Goal: Task Accomplishment & Management: Manage account settings

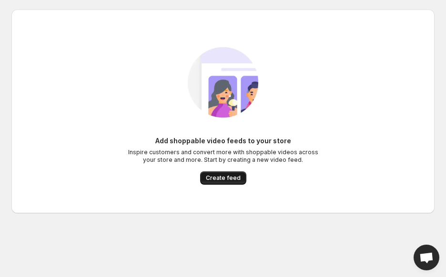
click at [223, 177] on span "Create feed" at bounding box center [223, 178] width 35 height 8
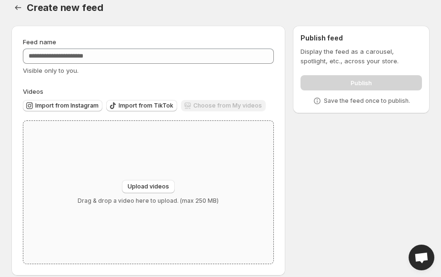
scroll to position [20, 0]
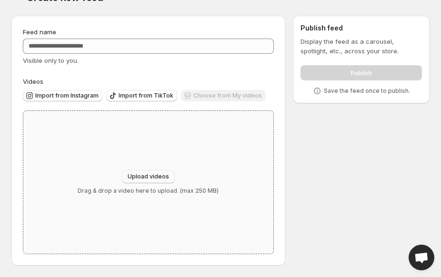
click at [153, 176] on span "Upload videos" at bounding box center [148, 177] width 41 height 8
type input "**********"
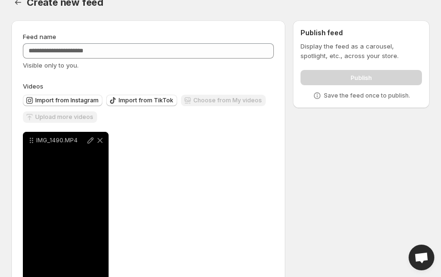
scroll to position [0, 0]
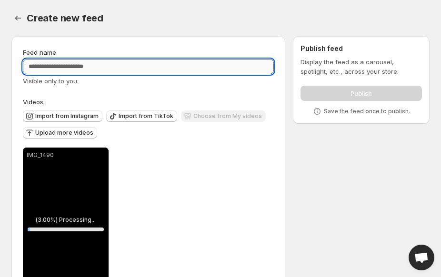
click at [91, 64] on input "Feed name" at bounding box center [148, 66] width 251 height 15
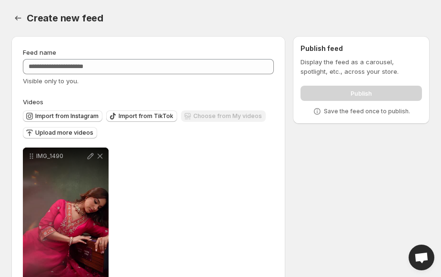
click at [425, 264] on span "Open chat" at bounding box center [421, 258] width 15 height 12
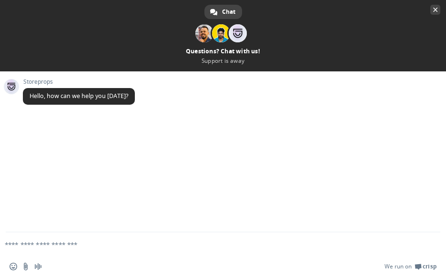
click at [434, 8] on span "Close chat" at bounding box center [435, 10] width 5 height 5
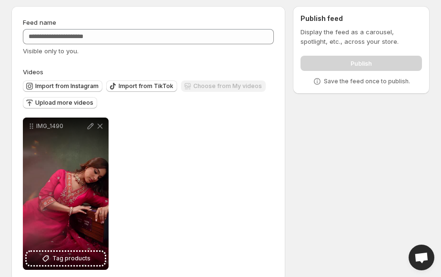
scroll to position [46, 0]
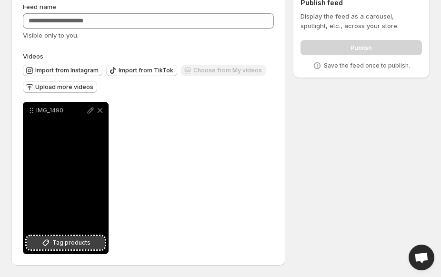
click at [82, 247] on span "Tag products" at bounding box center [71, 243] width 38 height 10
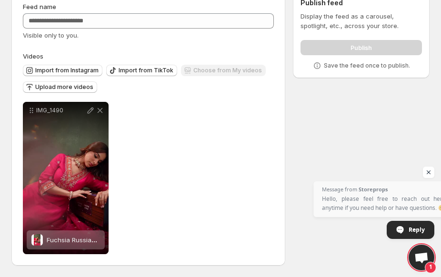
scroll to position [0, 0]
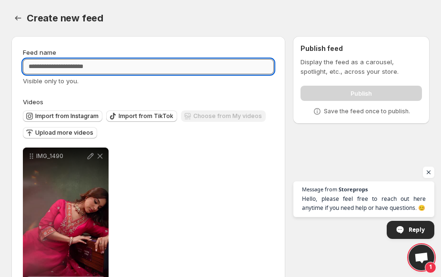
click at [218, 70] on input "Feed name" at bounding box center [148, 66] width 251 height 15
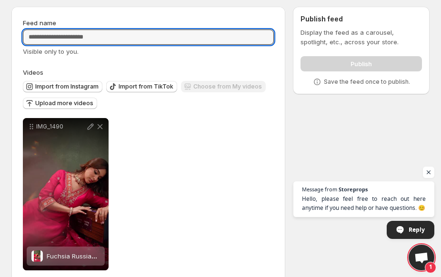
scroll to position [46, 0]
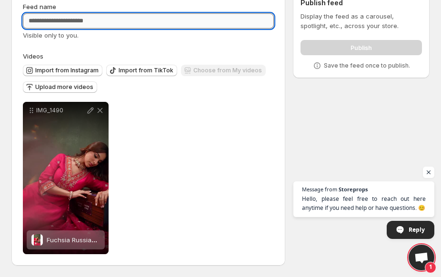
click at [91, 21] on input "Feed name" at bounding box center [148, 20] width 251 height 15
click at [69, 16] on input "Feed name" at bounding box center [148, 20] width 251 height 15
type input "*"
type input "**********"
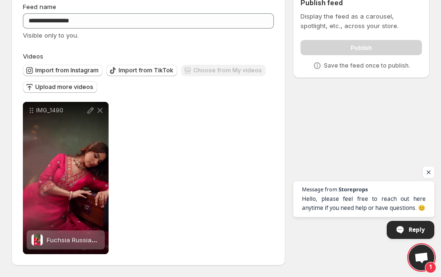
click at [335, 54] on div "Publish" at bounding box center [360, 45] width 121 height 19
click at [336, 49] on div "Publish" at bounding box center [360, 45] width 121 height 19
click at [430, 169] on span "Open chat" at bounding box center [429, 173] width 12 height 12
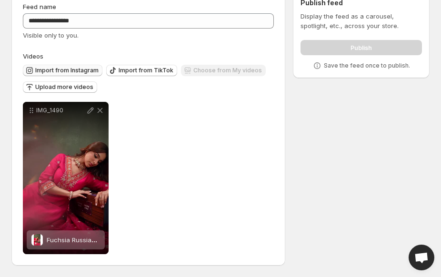
click at [64, 74] on button "Import from Instagram" at bounding box center [63, 70] width 80 height 11
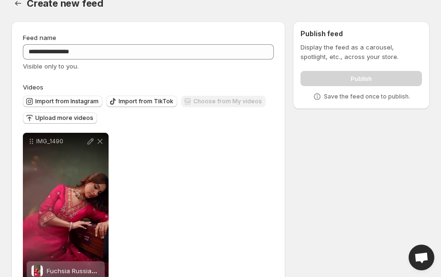
scroll to position [0, 0]
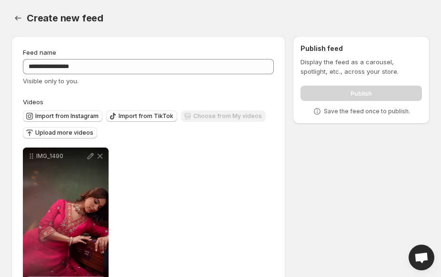
click at [357, 93] on div "Publish" at bounding box center [360, 91] width 121 height 19
click at [344, 137] on div "**********" at bounding box center [217, 176] width 426 height 294
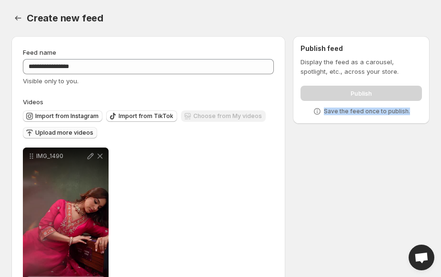
click at [71, 135] on span "Upload more videos" at bounding box center [64, 133] width 58 height 8
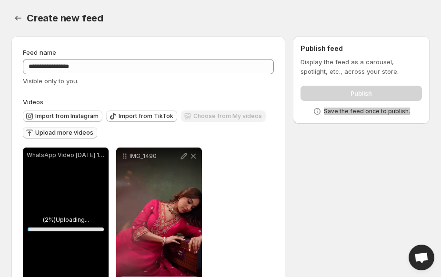
scroll to position [46, 0]
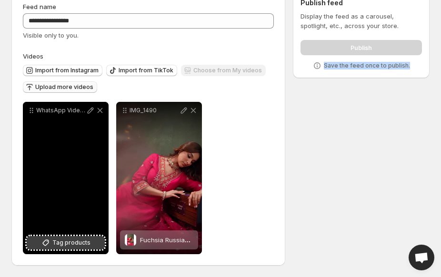
click at [92, 242] on button "Tag products" at bounding box center [66, 242] width 78 height 13
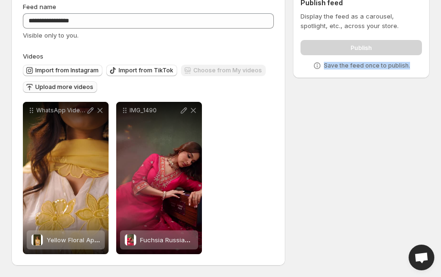
click at [61, 87] on span "Upload more videos" at bounding box center [64, 87] width 58 height 8
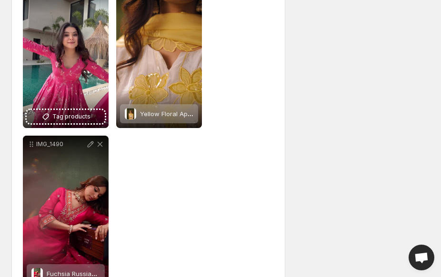
scroll to position [206, 0]
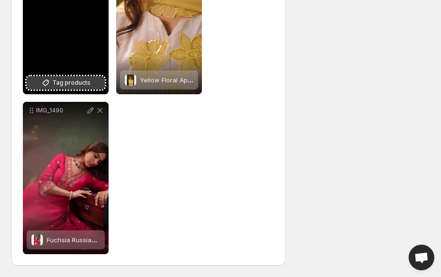
click at [67, 81] on span "Tag products" at bounding box center [71, 83] width 38 height 10
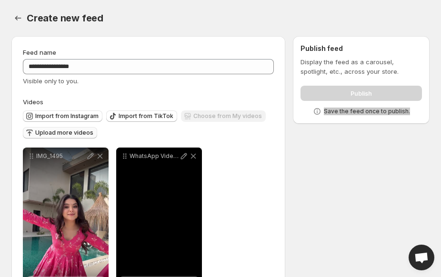
scroll to position [0, 0]
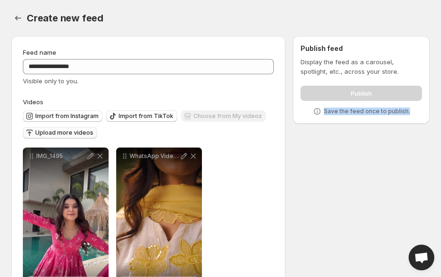
click at [84, 132] on span "Upload more videos" at bounding box center [64, 133] width 58 height 8
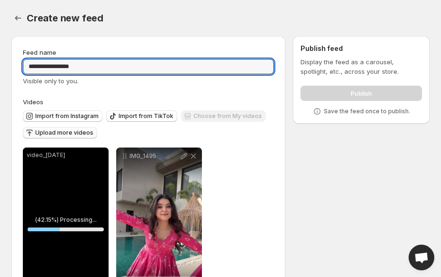
drag, startPoint x: 98, startPoint y: 66, endPoint x: -28, endPoint y: 76, distance: 126.5
click at [0, 76] on html "**********" at bounding box center [220, 138] width 441 height 277
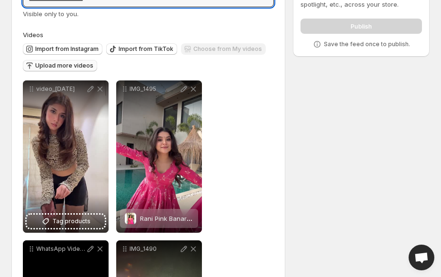
scroll to position [143, 0]
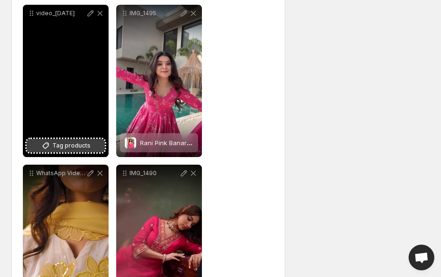
click at [69, 149] on span "Tag products" at bounding box center [71, 146] width 38 height 10
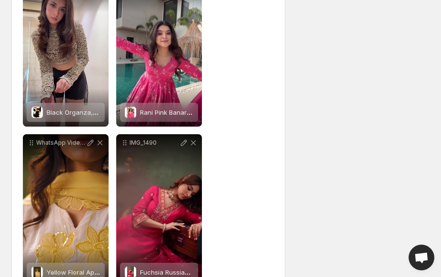
scroll to position [110, 0]
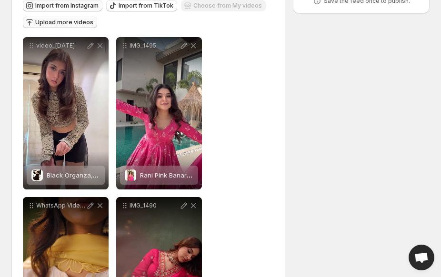
click at [50, 2] on span "Import from Instagram" at bounding box center [66, 6] width 63 height 8
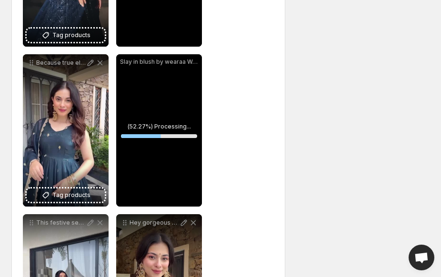
scroll to position [158, 0]
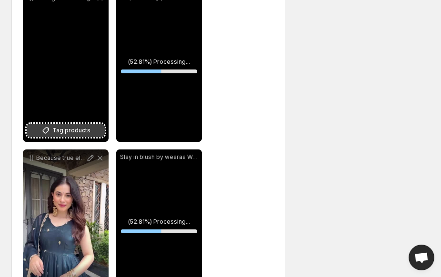
click at [72, 127] on span "Tag products" at bounding box center [71, 131] width 38 height 10
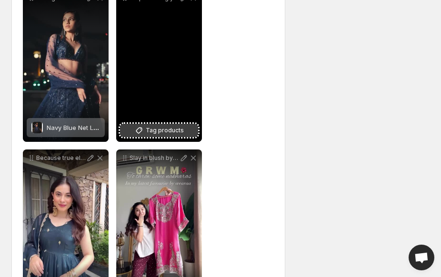
click at [170, 131] on span "Tag products" at bounding box center [165, 131] width 38 height 10
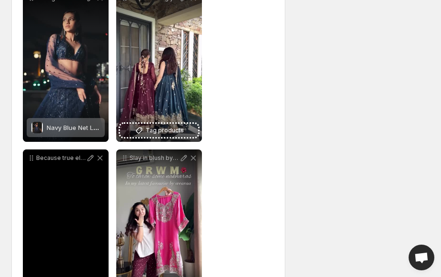
scroll to position [349, 0]
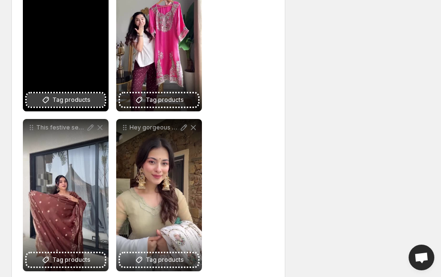
click at [64, 102] on span "Tag products" at bounding box center [71, 100] width 38 height 10
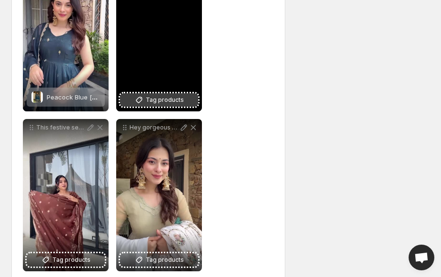
click at [168, 99] on span "Tag products" at bounding box center [165, 100] width 38 height 10
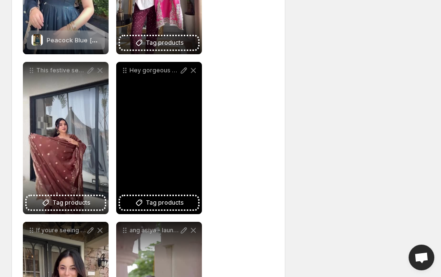
scroll to position [539, 0]
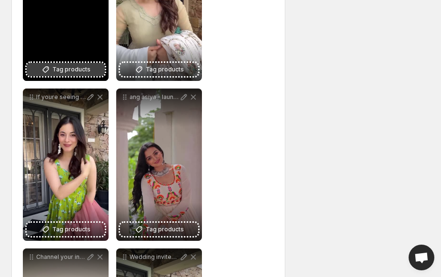
click at [64, 64] on button "Tag products" at bounding box center [66, 69] width 78 height 13
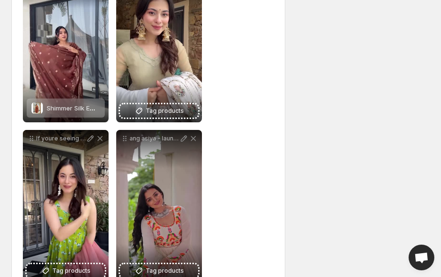
scroll to position [491, 0]
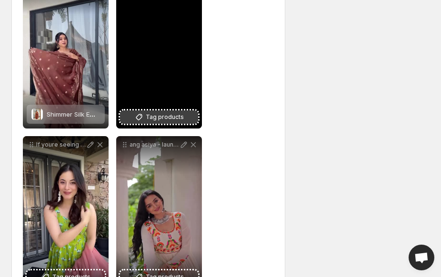
click at [189, 115] on button "Tag products" at bounding box center [159, 116] width 78 height 13
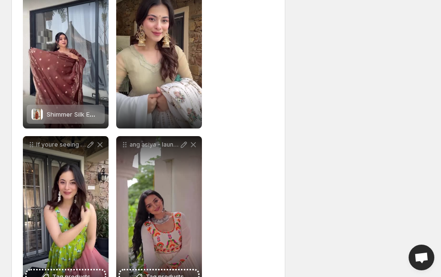
scroll to position [587, 0]
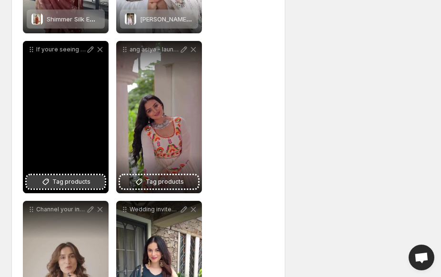
click at [61, 180] on span "Tag products" at bounding box center [71, 182] width 38 height 10
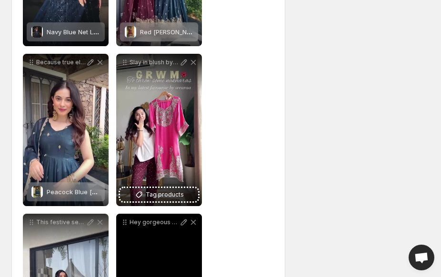
scroll to position [253, 0]
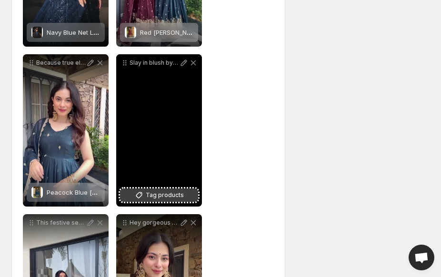
click at [171, 194] on span "Tag products" at bounding box center [165, 195] width 38 height 10
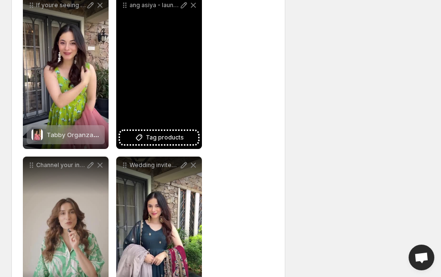
scroll to position [634, 0]
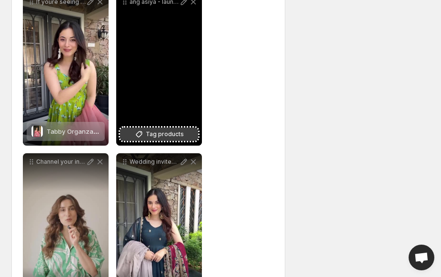
click at [166, 132] on span "Tag products" at bounding box center [165, 135] width 38 height 10
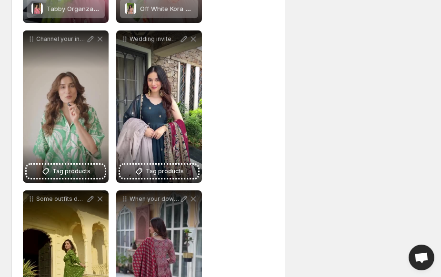
scroll to position [825, 0]
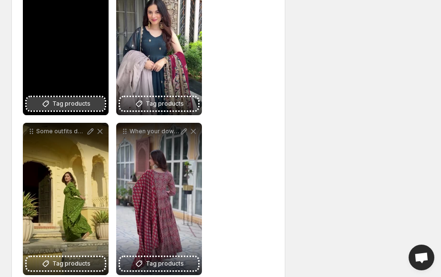
click at [69, 100] on span "Tag products" at bounding box center [71, 104] width 38 height 10
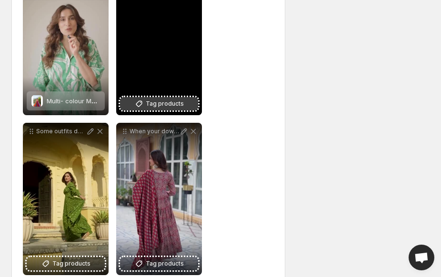
click at [179, 104] on span "Tag products" at bounding box center [165, 104] width 38 height 10
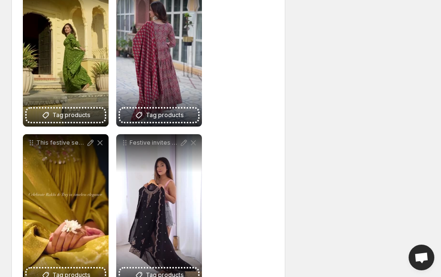
scroll to position [1015, 0]
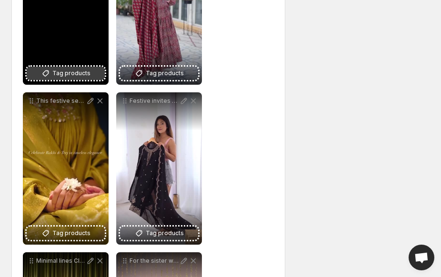
click at [75, 69] on span "Tag products" at bounding box center [71, 74] width 38 height 10
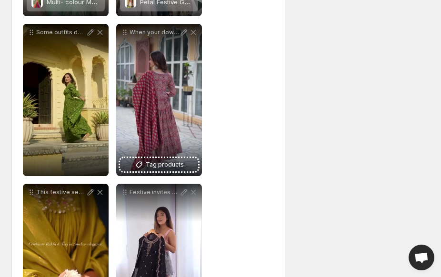
scroll to position [920, 0]
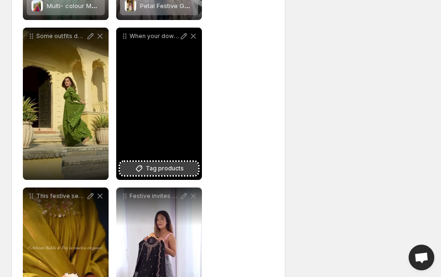
click at [167, 163] on button "Tag products" at bounding box center [159, 168] width 78 height 13
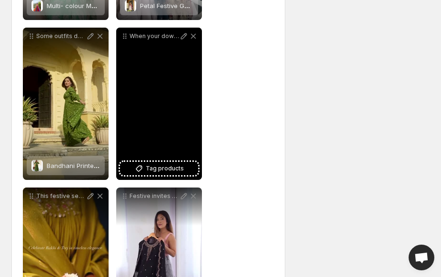
scroll to position [1110, 0]
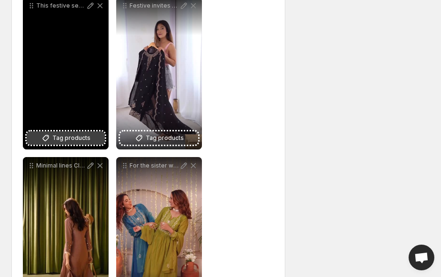
click at [72, 141] on span "Tag products" at bounding box center [71, 138] width 38 height 10
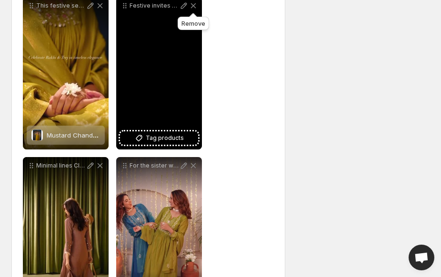
click at [192, 5] on icon at bounding box center [193, 5] width 5 height 5
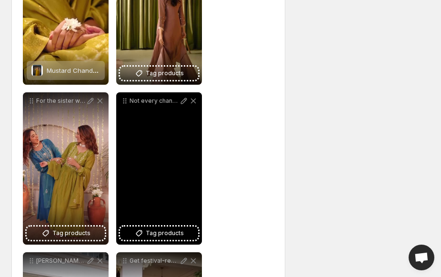
scroll to position [1158, 0]
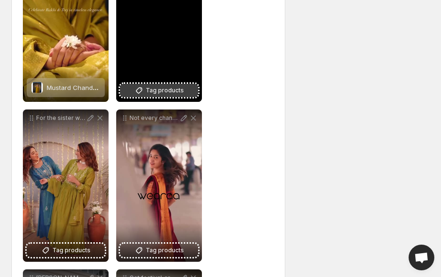
click at [172, 87] on span "Tag products" at bounding box center [165, 91] width 38 height 10
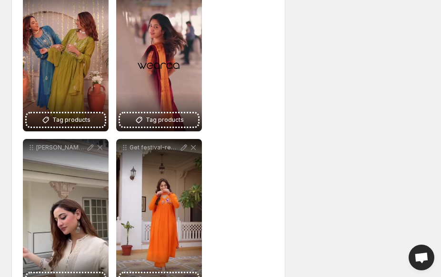
scroll to position [1301, 0]
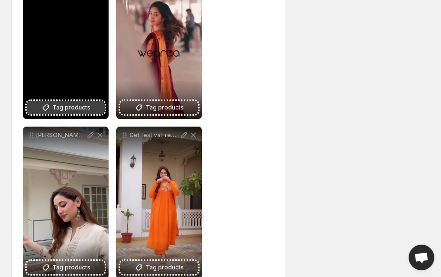
click at [86, 107] on span "Tag products" at bounding box center [71, 108] width 38 height 10
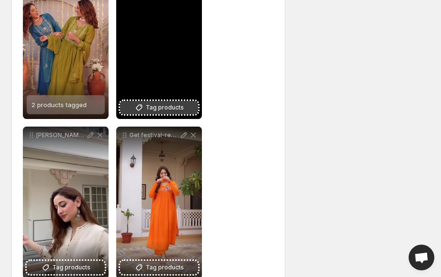
click at [170, 103] on span "Tag products" at bounding box center [165, 108] width 38 height 10
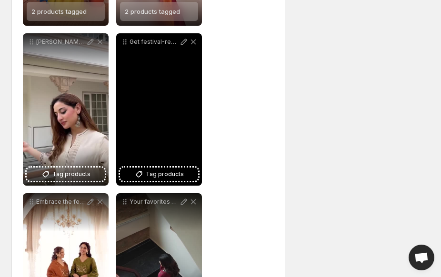
scroll to position [1444, 0]
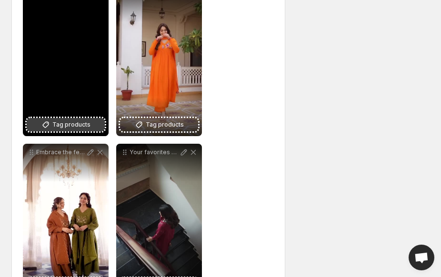
click at [78, 122] on span "Tag products" at bounding box center [71, 125] width 38 height 10
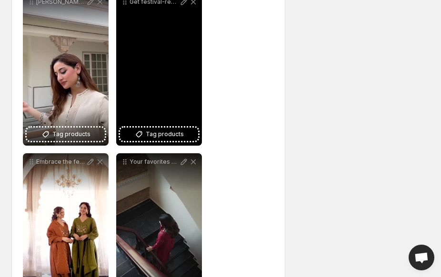
scroll to position [1396, 0]
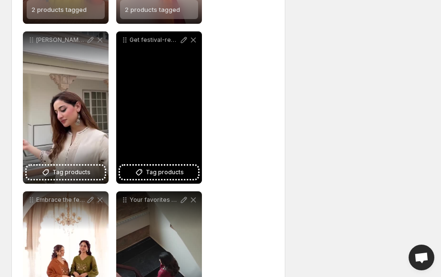
click at [177, 165] on div "Get festival-ready with Wearaas newest collection Embrace vibrant prints feel-g…" at bounding box center [159, 107] width 86 height 152
drag, startPoint x: 194, startPoint y: 40, endPoint x: 191, endPoint y: 77, distance: 37.2
click at [194, 40] on icon at bounding box center [194, 40] width 10 height 10
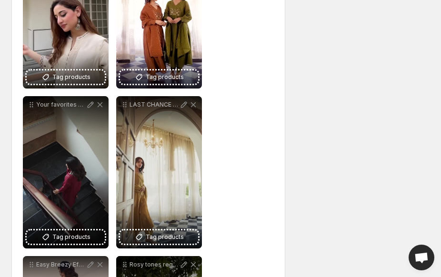
scroll to position [1348, 0]
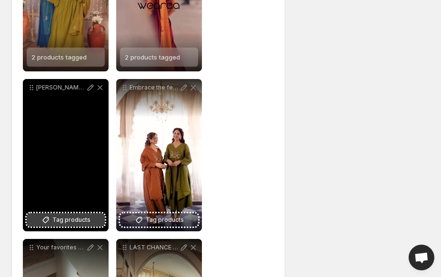
click at [74, 214] on button "Tag products" at bounding box center [66, 219] width 78 height 13
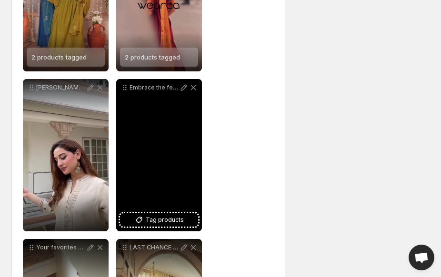
click at [200, 158] on div "Embrace the festive spirit in style and comfortWearaa invites you to our EndofS…" at bounding box center [159, 155] width 86 height 152
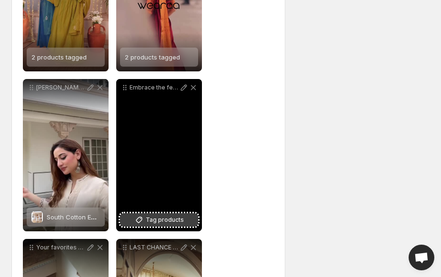
click at [168, 223] on span "Tag products" at bounding box center [165, 220] width 38 height 10
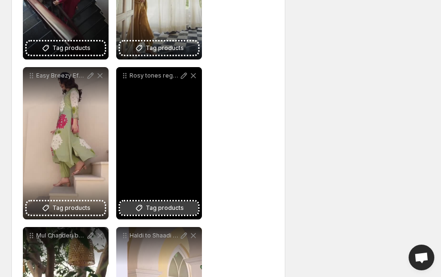
scroll to position [1682, 0]
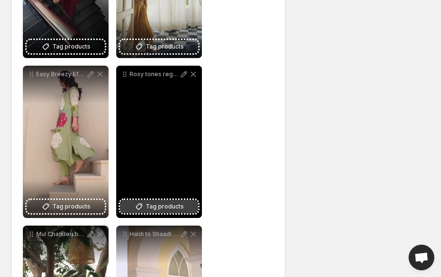
click at [165, 203] on span "Tag products" at bounding box center [165, 207] width 38 height 10
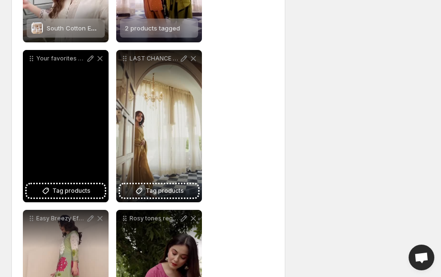
scroll to position [1539, 0]
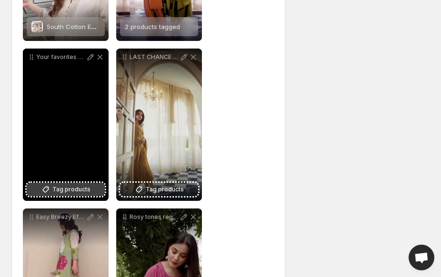
click at [50, 190] on icon at bounding box center [46, 190] width 10 height 10
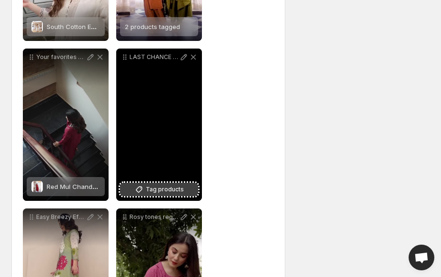
click at [144, 185] on icon at bounding box center [139, 190] width 10 height 10
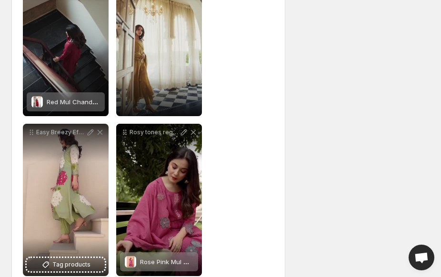
scroll to position [1777, 0]
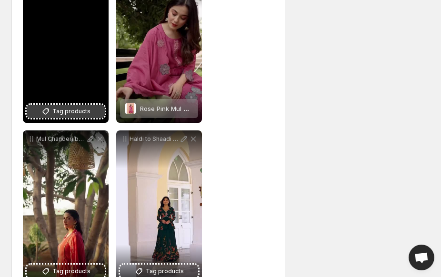
click at [75, 110] on span "Tag products" at bounding box center [71, 112] width 38 height 10
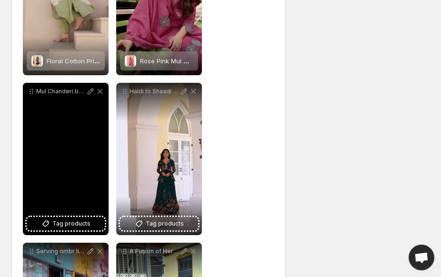
scroll to position [1872, 0]
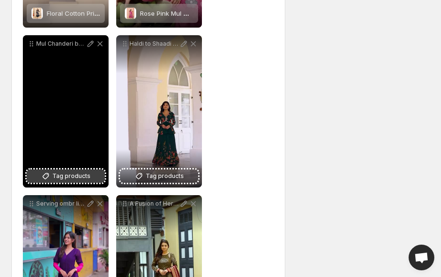
click at [73, 176] on span "Tag products" at bounding box center [71, 176] width 38 height 10
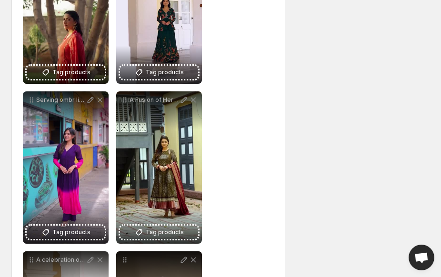
scroll to position [2015, 0]
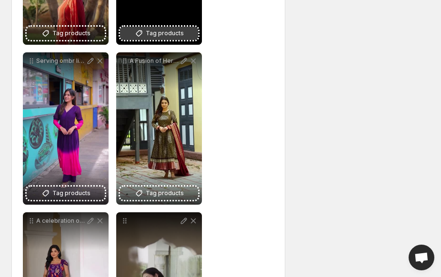
click at [162, 34] on span "Tag products" at bounding box center [165, 34] width 38 height 10
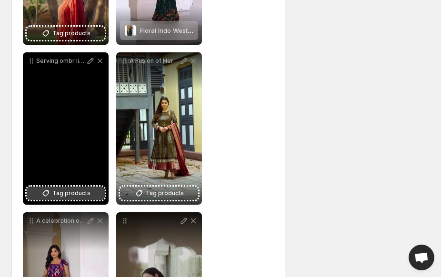
click at [60, 193] on span "Tag products" at bounding box center [71, 194] width 38 height 10
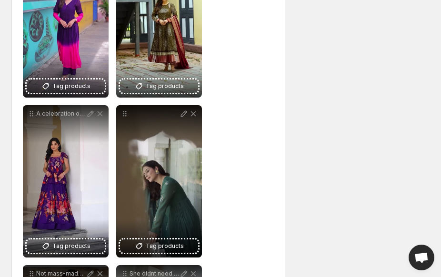
scroll to position [2063, 0]
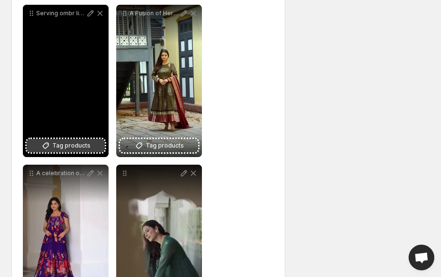
click at [70, 144] on span "Tag products" at bounding box center [71, 146] width 38 height 10
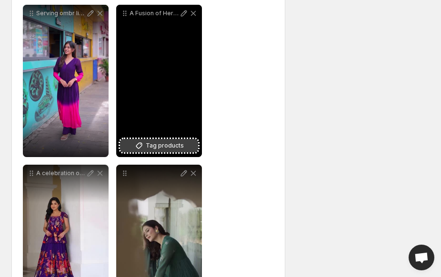
click at [186, 145] on button "Tag products" at bounding box center [159, 145] width 78 height 13
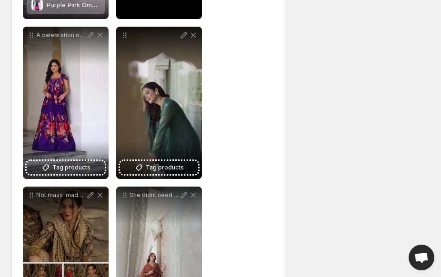
scroll to position [2205, 0]
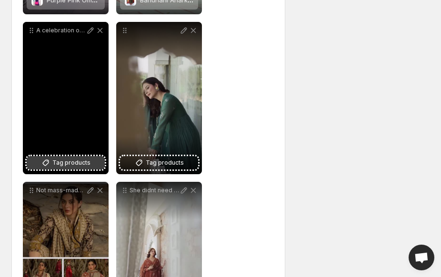
click at [86, 164] on span "Tag products" at bounding box center [71, 163] width 38 height 10
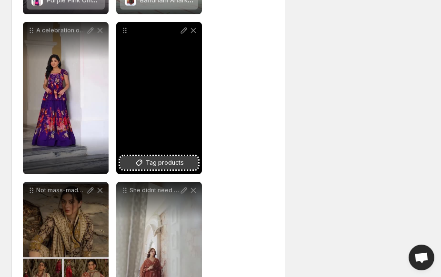
click at [183, 160] on button "Tag products" at bounding box center [159, 162] width 78 height 13
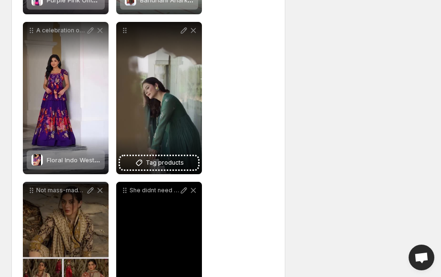
scroll to position [2348, 0]
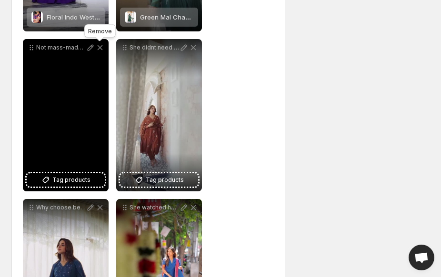
click at [99, 45] on icon at bounding box center [100, 48] width 10 height 10
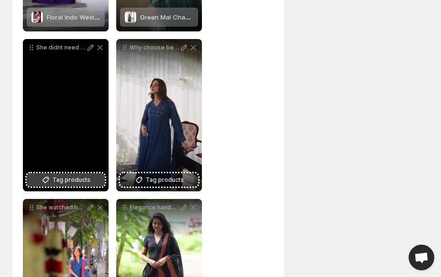
click at [91, 185] on button "Tag products" at bounding box center [66, 179] width 78 height 13
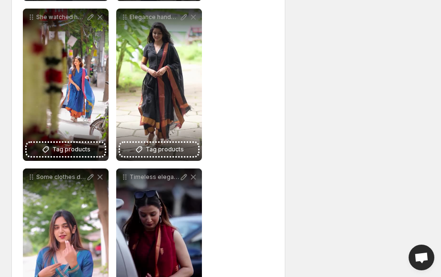
scroll to position [2396, 0]
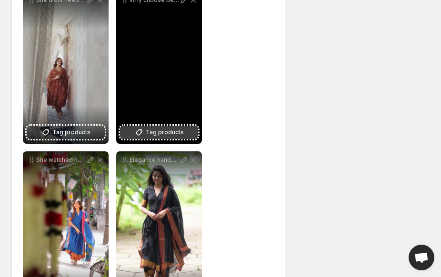
click at [148, 129] on span "Tag products" at bounding box center [165, 133] width 38 height 10
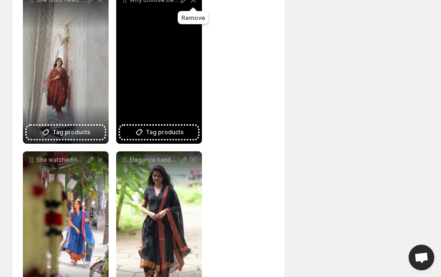
click at [193, 1] on icon at bounding box center [194, 0] width 10 height 10
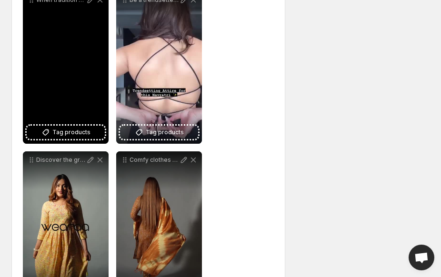
scroll to position [3015, 0]
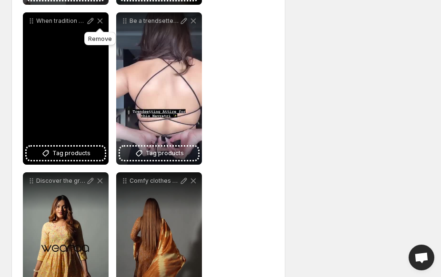
click at [101, 22] on icon at bounding box center [100, 21] width 5 height 5
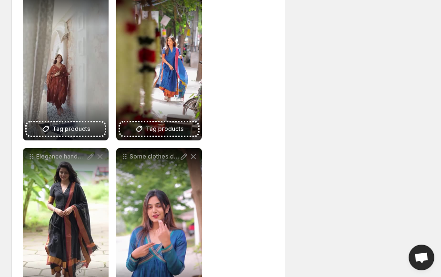
scroll to position [2405, 0]
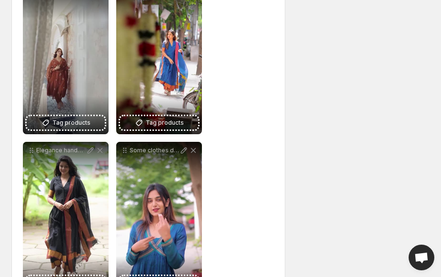
drag, startPoint x: 444, startPoint y: 59, endPoint x: 404, endPoint y: 89, distance: 50.4
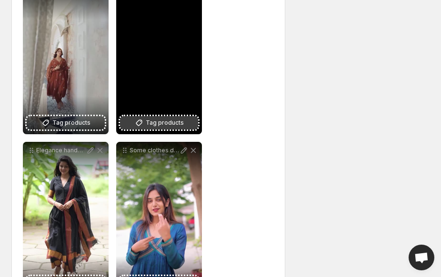
click at [167, 118] on button "Tag products" at bounding box center [159, 122] width 78 height 13
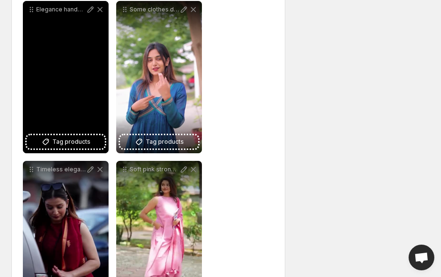
scroll to position [2548, 0]
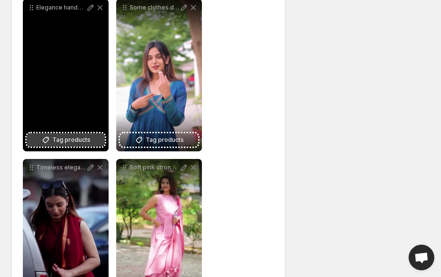
click at [83, 137] on span "Tag products" at bounding box center [71, 140] width 38 height 10
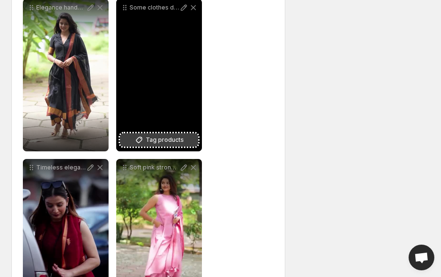
click at [183, 139] on button "Tag products" at bounding box center [159, 139] width 78 height 13
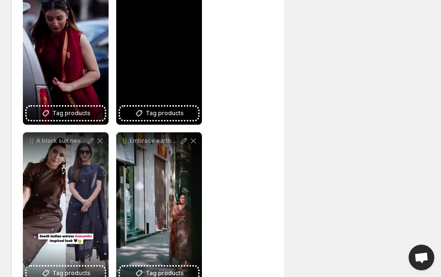
scroll to position [2739, 0]
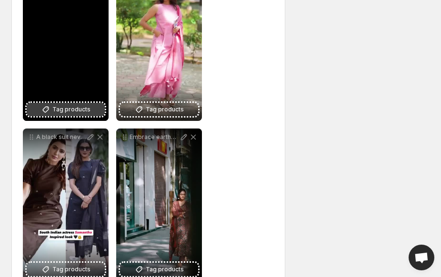
click at [55, 105] on span "Tag products" at bounding box center [71, 110] width 38 height 10
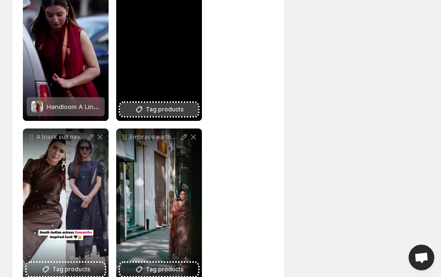
click at [150, 108] on span "Tag products" at bounding box center [165, 110] width 38 height 10
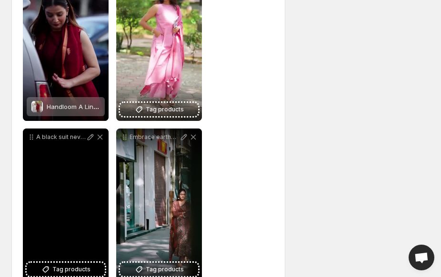
scroll to position [2882, 0]
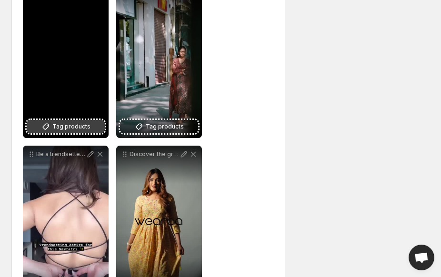
click at [62, 125] on span "Tag products" at bounding box center [71, 127] width 38 height 10
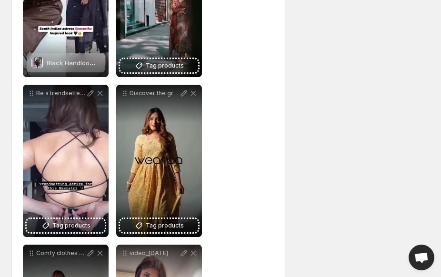
scroll to position [3072, 0]
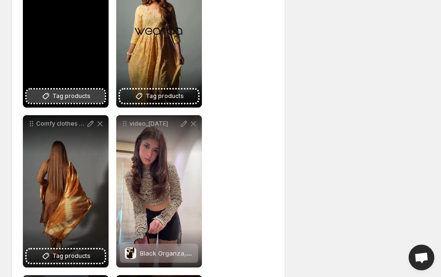
click at [70, 94] on span "Tag products" at bounding box center [71, 96] width 38 height 10
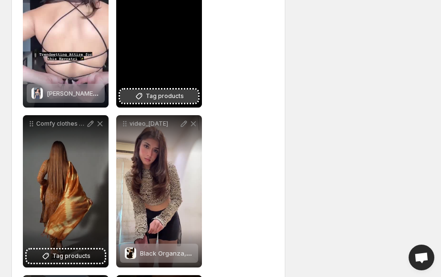
click at [156, 97] on span "Tag products" at bounding box center [165, 96] width 38 height 10
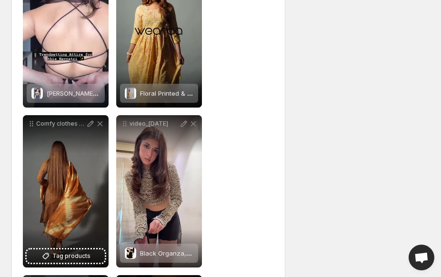
drag, startPoint x: 375, startPoint y: 236, endPoint x: 418, endPoint y: 224, distance: 44.9
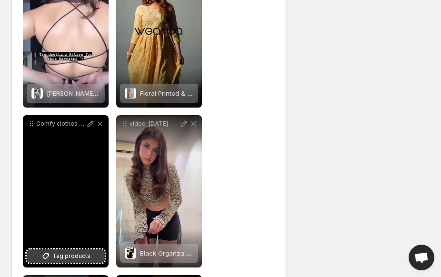
click at [56, 260] on span "Tag products" at bounding box center [71, 256] width 38 height 10
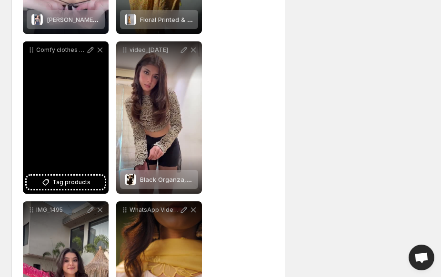
scroll to position [3215, 0]
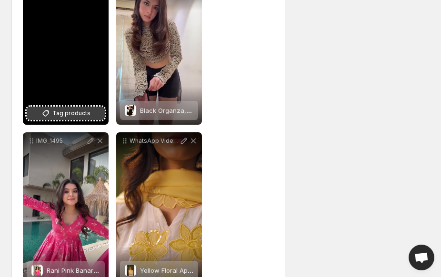
click at [78, 115] on span "Tag products" at bounding box center [71, 114] width 38 height 10
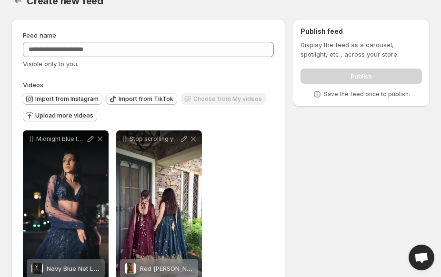
scroll to position [0, 0]
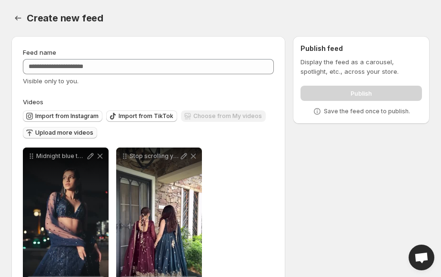
click at [44, 127] on div "Import from Instagram Import from TikTok Choose from My videos Upload more vide…" at bounding box center [146, 123] width 255 height 33
click at [46, 131] on span "Upload more videos" at bounding box center [64, 133] width 58 height 8
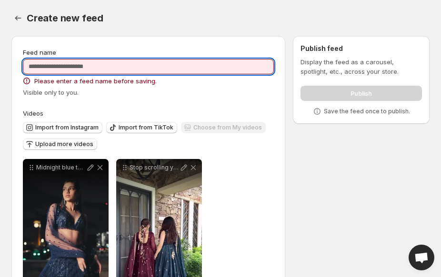
click at [141, 64] on input "Feed name" at bounding box center [148, 66] width 251 height 15
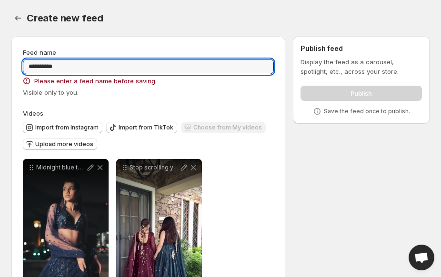
type input "**********"
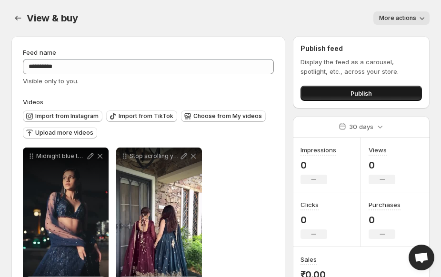
click at [389, 96] on button "Publish" at bounding box center [360, 93] width 121 height 15
click at [373, 89] on button "Publish" at bounding box center [360, 93] width 121 height 15
click at [385, 21] on span "More actions" at bounding box center [397, 18] width 37 height 8
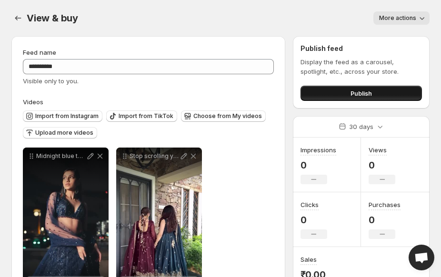
click at [369, 88] on button "Publish" at bounding box center [360, 93] width 121 height 15
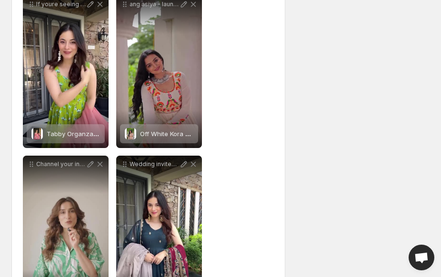
scroll to position [714, 0]
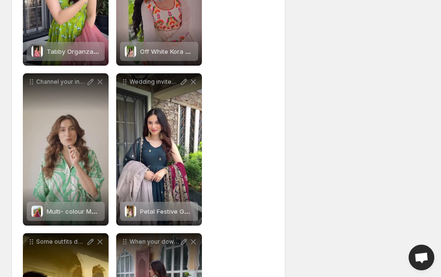
click at [419, 262] on span "Open chat" at bounding box center [421, 258] width 15 height 12
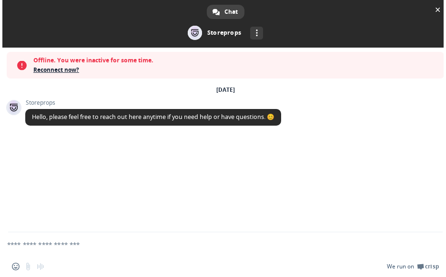
scroll to position [0, 0]
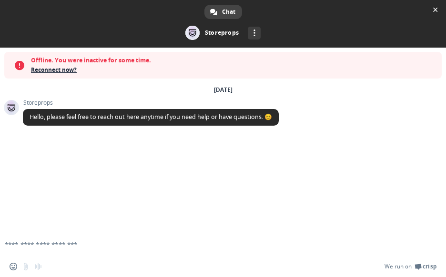
click at [173, 246] on textarea "Compose your message..." at bounding box center [208, 244] width 406 height 9
type textarea "**********"
click at [431, 241] on span "Send" at bounding box center [429, 244] width 7 height 7
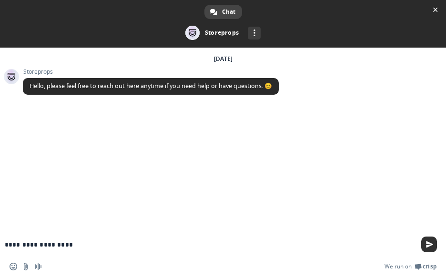
click at [431, 246] on span "Send" at bounding box center [429, 244] width 7 height 7
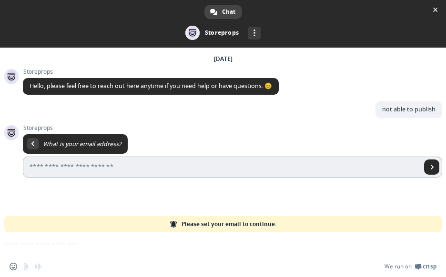
click at [239, 164] on input "Enter your email address..." at bounding box center [222, 167] width 398 height 21
type input "**********"
click at [427, 169] on span "Send" at bounding box center [431, 167] width 15 height 15
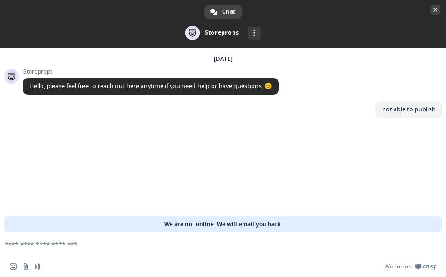
click at [435, 11] on span "Close chat" at bounding box center [435, 10] width 5 height 5
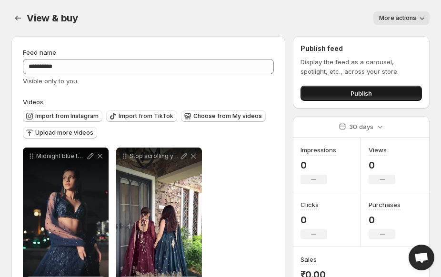
click at [383, 91] on button "Publish" at bounding box center [360, 93] width 121 height 15
click at [423, 23] on button "More actions" at bounding box center [401, 17] width 56 height 13
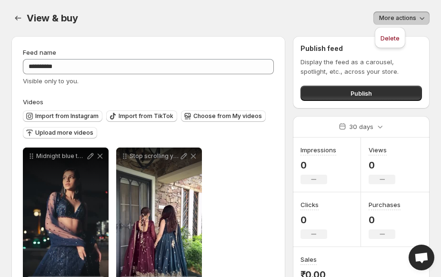
click at [234, 26] on div "View & buy. This page is ready View & buy More actions More actions More actions" at bounding box center [220, 18] width 418 height 36
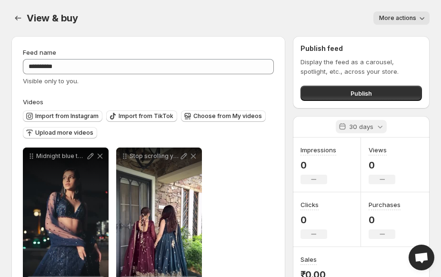
click at [383, 131] on div "30 days" at bounding box center [361, 126] width 51 height 13
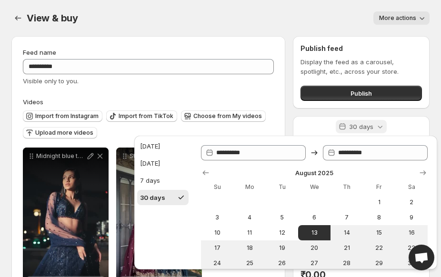
click at [385, 128] on div "30 days" at bounding box center [361, 126] width 51 height 13
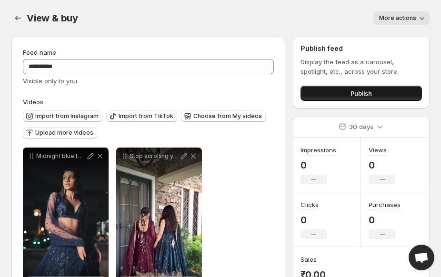
click at [384, 100] on button "Publish" at bounding box center [360, 93] width 121 height 15
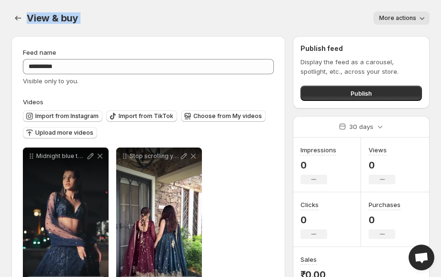
drag, startPoint x: 80, startPoint y: 17, endPoint x: 249, endPoint y: 17, distance: 169.5
click at [30, 19] on div "View & buy More actions More actions More actions" at bounding box center [220, 17] width 418 height 13
copy div "iew & buy More actions More actions More actions"
click at [395, 100] on button "Publish" at bounding box center [360, 93] width 121 height 15
click at [397, 96] on button "Publish" at bounding box center [360, 93] width 121 height 15
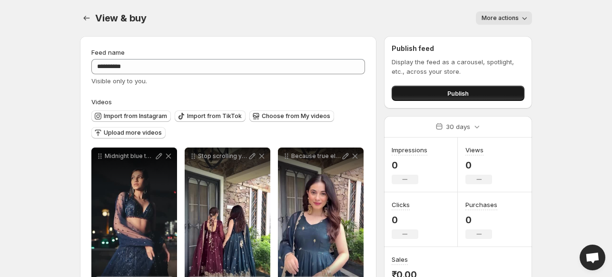
click at [494, 95] on button "Publish" at bounding box center [458, 93] width 133 height 15
click at [463, 91] on span "Publish" at bounding box center [458, 94] width 21 height 10
click at [490, 95] on button "Publish" at bounding box center [458, 93] width 133 height 15
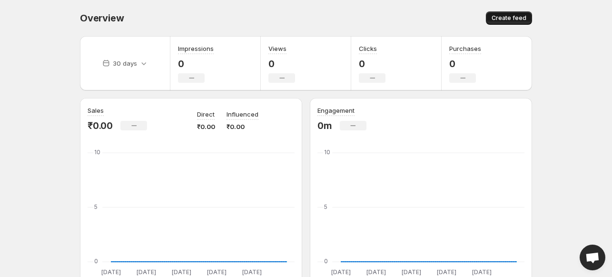
click at [501, 19] on span "Create feed" at bounding box center [509, 18] width 35 height 8
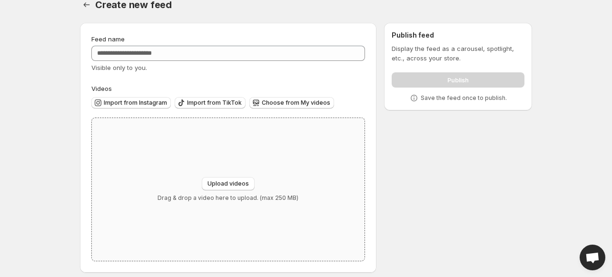
scroll to position [20, 0]
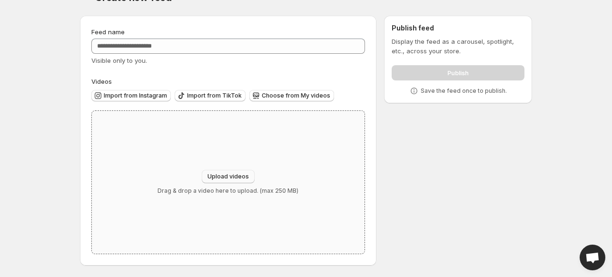
click at [228, 178] on span "Upload videos" at bounding box center [228, 177] width 41 height 8
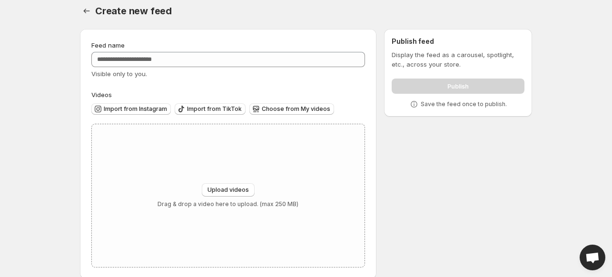
scroll to position [0, 0]
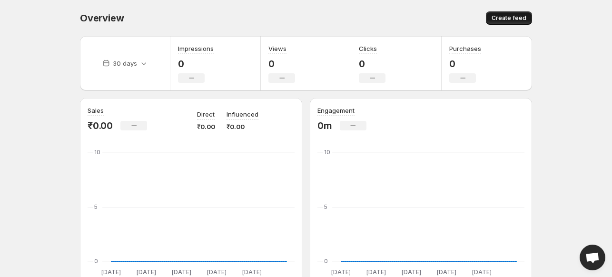
click at [514, 19] on span "Create feed" at bounding box center [509, 18] width 35 height 8
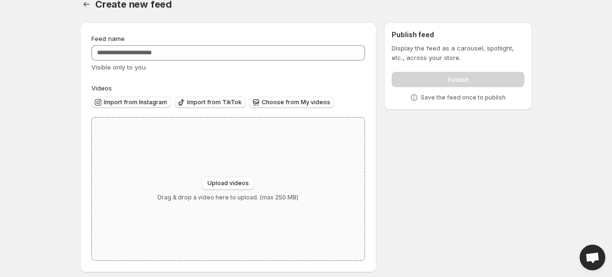
scroll to position [20, 0]
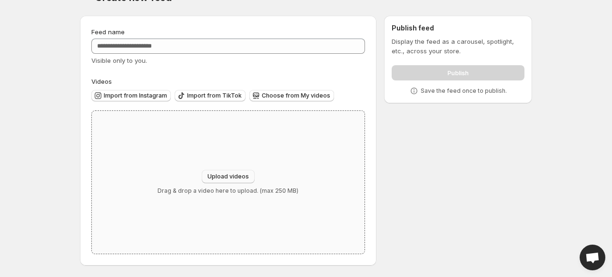
click at [229, 173] on span "Upload videos" at bounding box center [228, 177] width 41 height 8
click at [221, 175] on span "Upload videos" at bounding box center [228, 177] width 41 height 8
type input "**********"
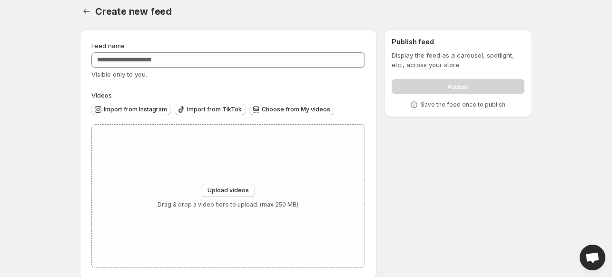
scroll to position [0, 0]
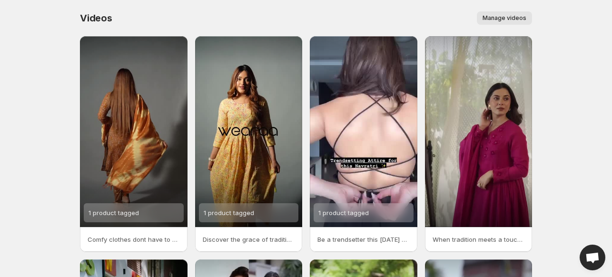
click at [502, 19] on span "Manage videos" at bounding box center [505, 18] width 44 height 8
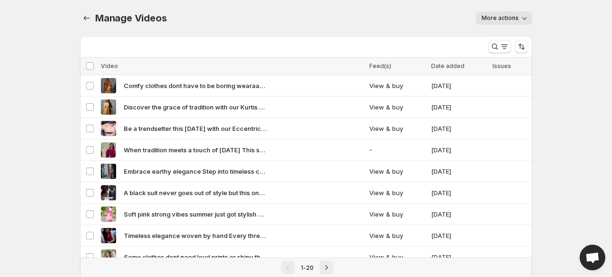
click at [514, 17] on span "More actions" at bounding box center [500, 18] width 37 height 8
click at [500, 43] on icon "Search and filter results" at bounding box center [505, 47] width 10 height 10
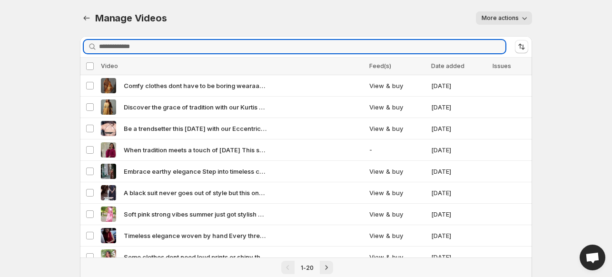
click at [564, 98] on body "Home Feeds Videos Subscription Settings Manage Videos. This page is ready Manag…" at bounding box center [306, 138] width 612 height 277
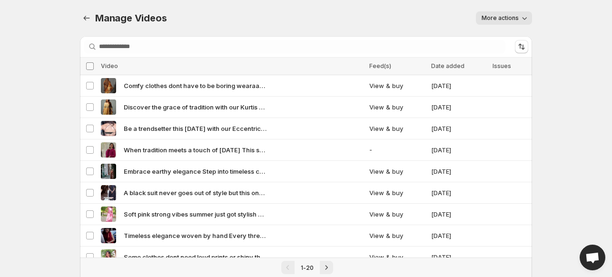
click at [94, 63] on span at bounding box center [90, 66] width 9 height 9
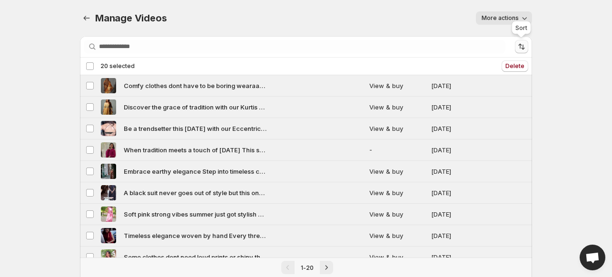
click at [519, 45] on icon "Sort the results" at bounding box center [522, 47] width 10 height 10
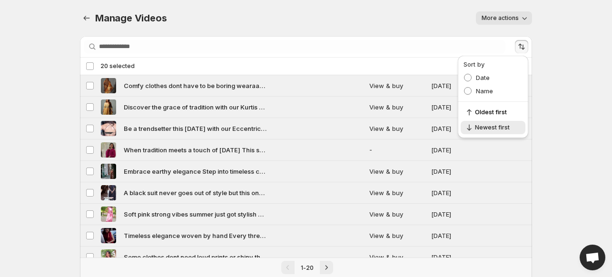
click at [568, 63] on body "Home Feeds Videos Subscription Settings Manage Videos. This page is ready Manag…" at bounding box center [306, 138] width 612 height 277
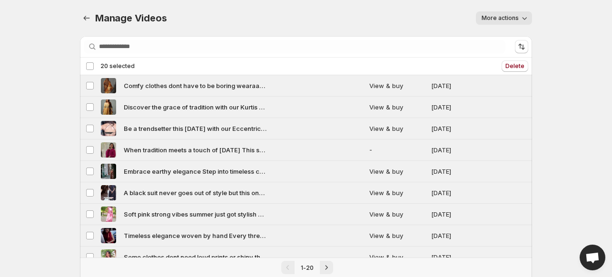
click at [520, 21] on icon "button" at bounding box center [525, 18] width 10 height 10
click at [566, 98] on body "Home Feeds Videos Subscription Settings Manage Videos. This page is ready Manag…" at bounding box center [306, 138] width 612 height 277
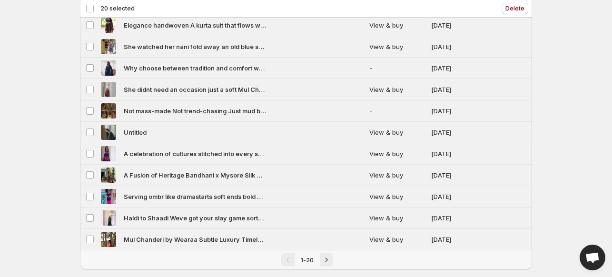
scroll to position [266, 0]
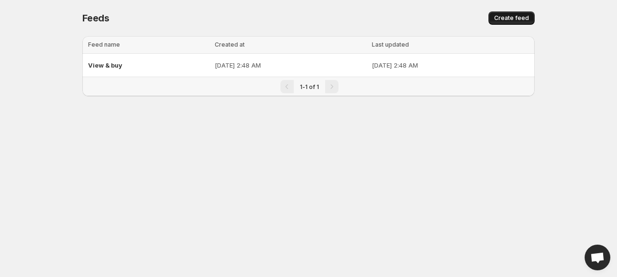
click at [519, 18] on span "Create feed" at bounding box center [511, 18] width 35 height 8
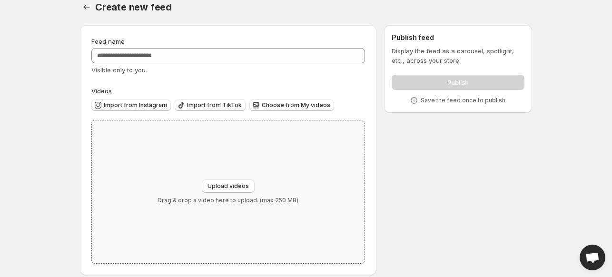
scroll to position [20, 0]
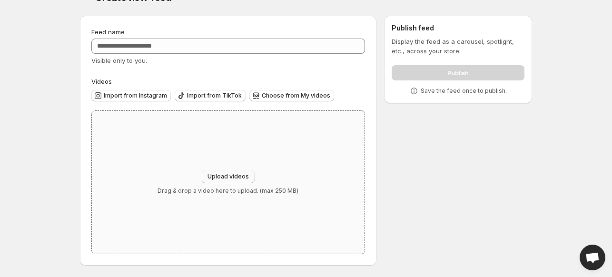
click at [221, 180] on span "Upload videos" at bounding box center [228, 177] width 41 height 8
click at [285, 97] on span "Choose from My videos" at bounding box center [296, 96] width 69 height 8
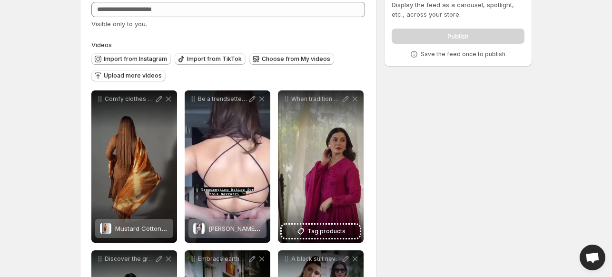
scroll to position [0, 0]
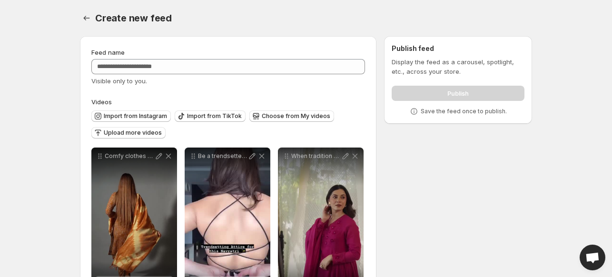
click at [261, 75] on div "Feed name Visible only to you." at bounding box center [228, 67] width 274 height 38
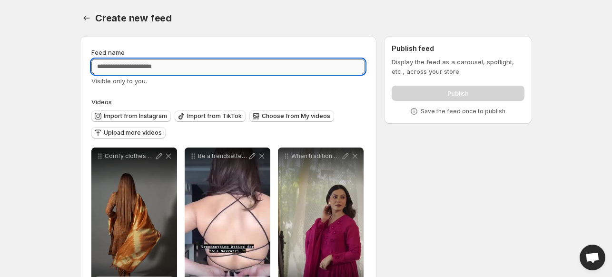
click at [269, 68] on input "Feed name" at bounding box center [228, 66] width 274 height 15
click at [269, 64] on input "Feed name" at bounding box center [228, 66] width 274 height 15
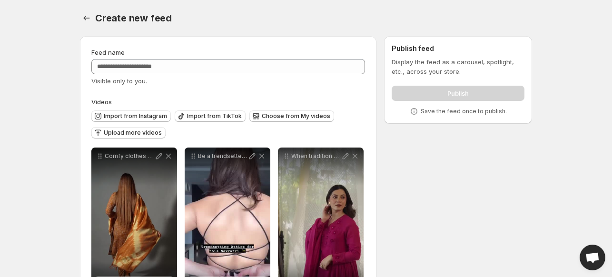
click at [135, 82] on span "Visible only to you." at bounding box center [119, 81] width 56 height 8
click at [459, 97] on div "Publish" at bounding box center [458, 91] width 133 height 19
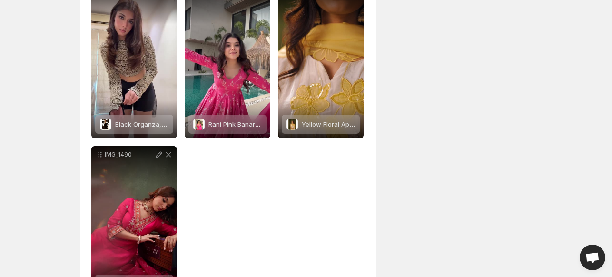
scroll to position [2285, 0]
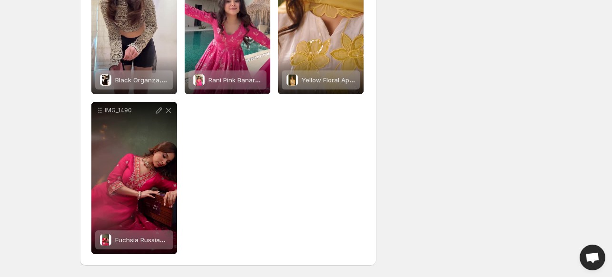
drag, startPoint x: 191, startPoint y: 114, endPoint x: 297, endPoint y: 190, distance: 130.7
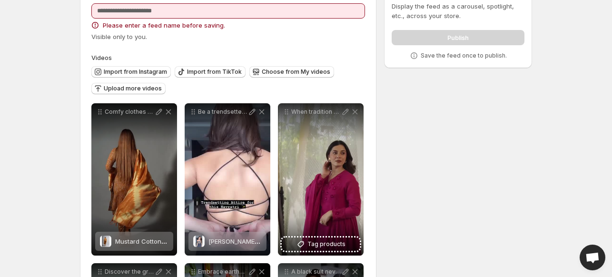
scroll to position [0, 0]
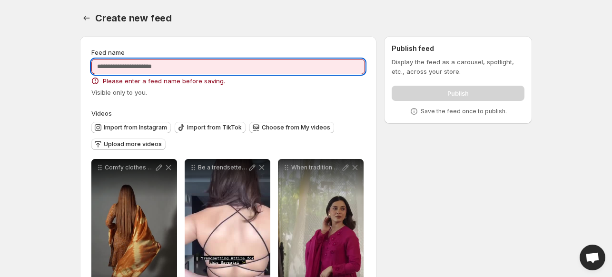
click at [187, 63] on input "Feed name" at bounding box center [228, 66] width 274 height 15
click at [187, 63] on input "*" at bounding box center [228, 66] width 274 height 15
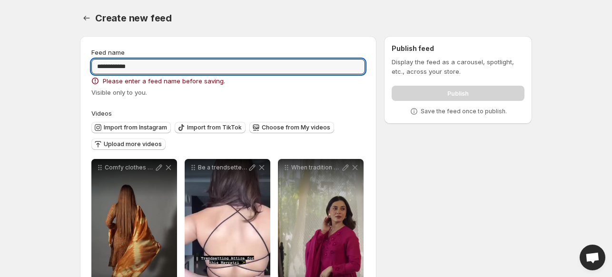
type input "**********"
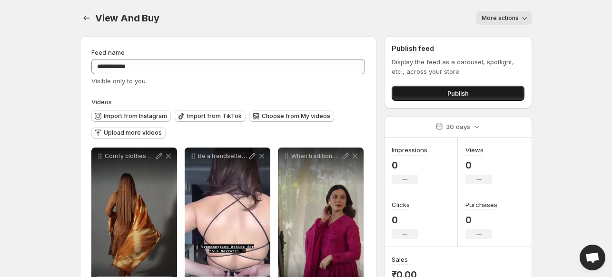
click at [453, 91] on span "Publish" at bounding box center [458, 94] width 21 height 10
click at [527, 22] on icon "button" at bounding box center [525, 18] width 10 height 10
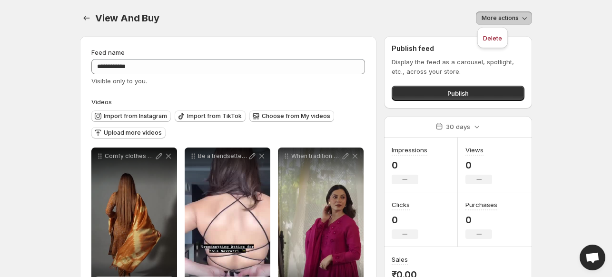
click at [520, 81] on div "Display the feed as a carousel, spotlight, etc., across your store. Publish" at bounding box center [458, 79] width 133 height 44
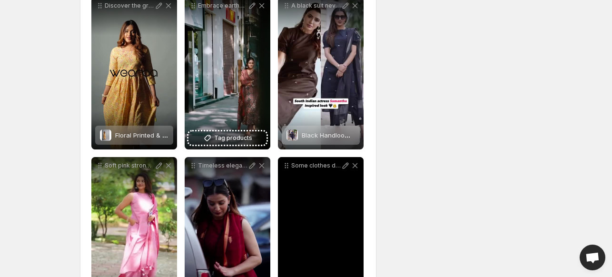
scroll to position [238, 0]
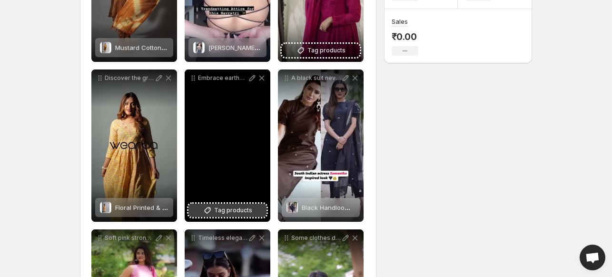
click at [232, 208] on span "Tag products" at bounding box center [233, 211] width 38 height 10
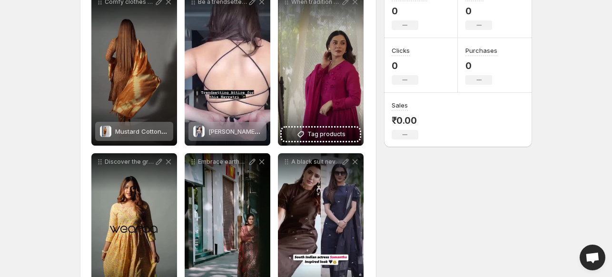
scroll to position [143, 0]
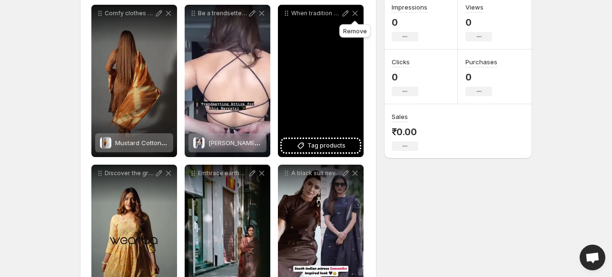
click at [357, 13] on icon at bounding box center [355, 14] width 10 height 10
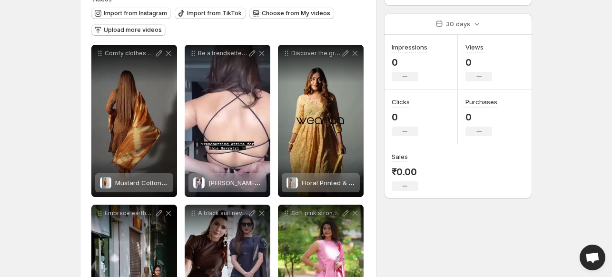
scroll to position [0, 0]
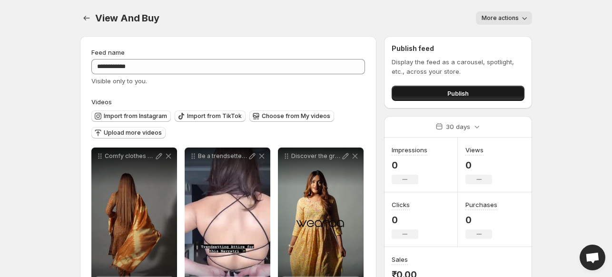
click at [472, 94] on button "Publish" at bounding box center [458, 93] width 133 height 15
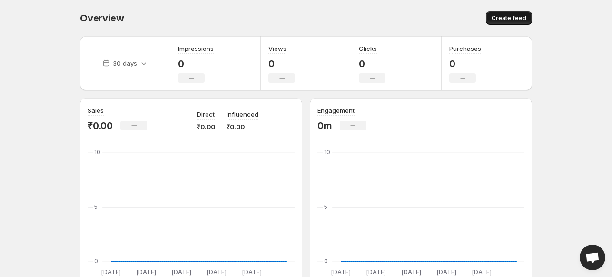
click at [512, 22] on button "Create feed" at bounding box center [509, 17] width 46 height 13
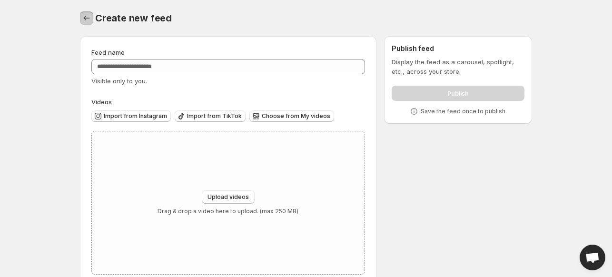
click at [85, 17] on icon "Settings" at bounding box center [87, 18] width 10 height 10
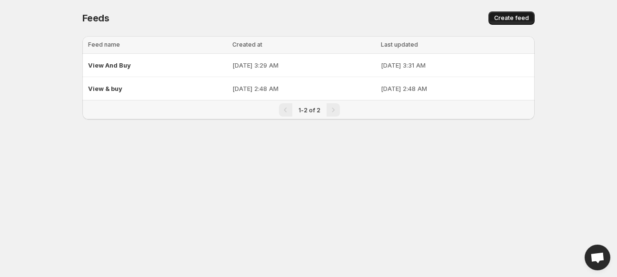
click at [528, 20] on span "Create feed" at bounding box center [511, 18] width 35 height 8
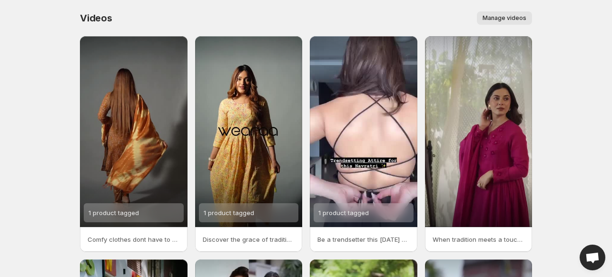
click at [494, 15] on span "Manage videos" at bounding box center [505, 18] width 44 height 8
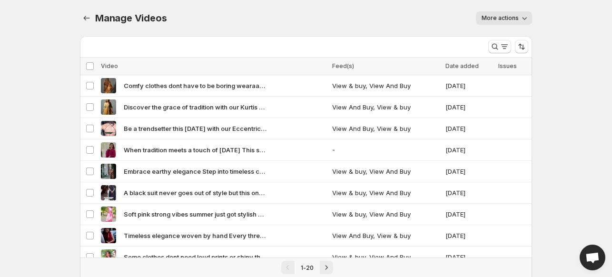
click at [518, 20] on span "More actions" at bounding box center [500, 18] width 37 height 8
click at [545, 64] on body "Home Feeds Videos Subscription Settings Manage Videos. This page is ready Manag…" at bounding box center [306, 138] width 612 height 277
click at [510, 22] on button "More actions" at bounding box center [504, 17] width 56 height 13
click at [507, 39] on span "Regenerate missing previews" at bounding box center [527, 38] width 88 height 8
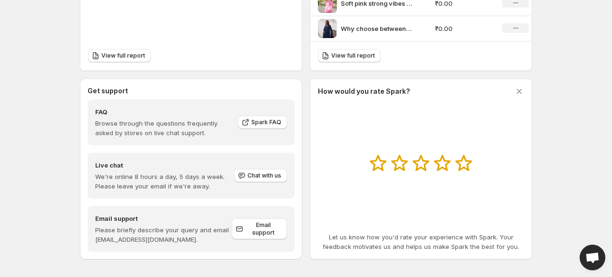
scroll to position [451, 0]
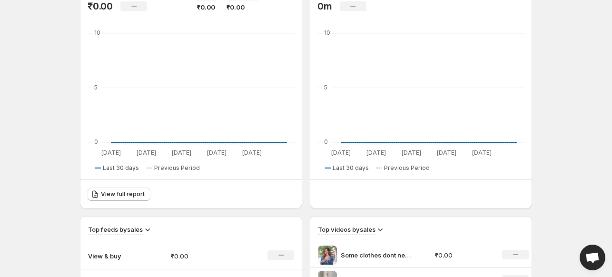
scroll to position [143, 0]
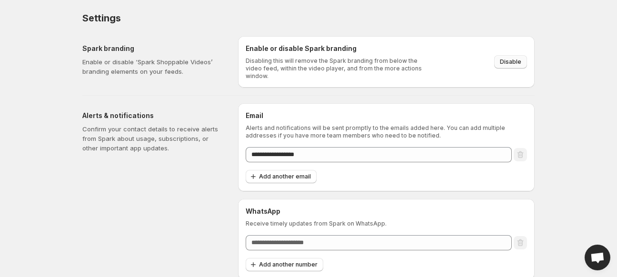
click at [498, 61] on button "Disable" at bounding box center [510, 61] width 33 height 13
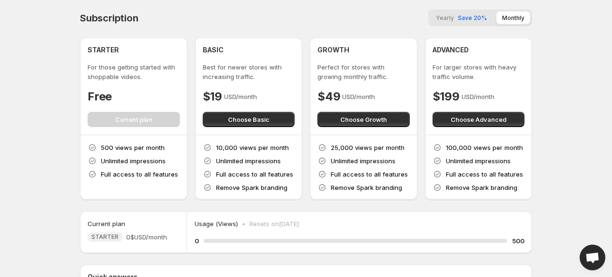
drag, startPoint x: 137, startPoint y: 118, endPoint x: 193, endPoint y: 122, distance: 56.4
click at [138, 118] on div "STARTER For those getting started with shoppable videos. Free Current plan" at bounding box center [134, 86] width 92 height 82
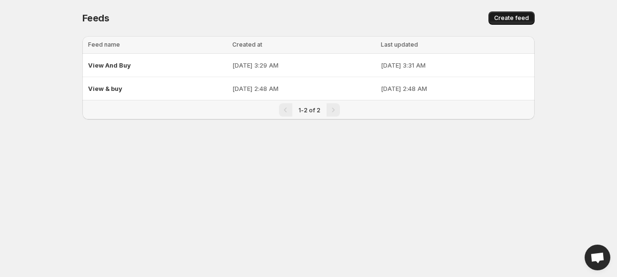
click at [515, 23] on button "Create feed" at bounding box center [512, 17] width 46 height 13
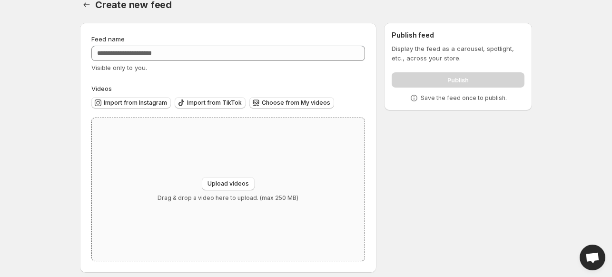
scroll to position [20, 0]
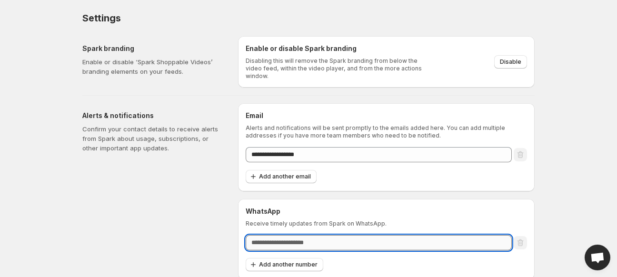
click at [311, 243] on input "text" at bounding box center [379, 242] width 266 height 15
type input "**********"
click at [286, 262] on span "Add another number" at bounding box center [288, 265] width 59 height 8
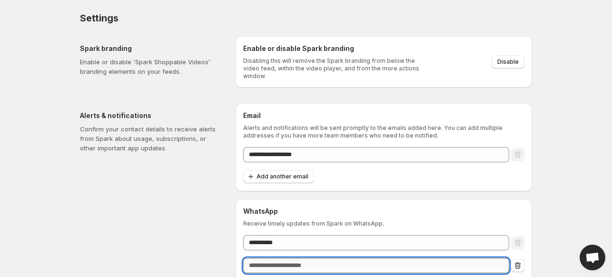
click at [339, 260] on input "text" at bounding box center [376, 265] width 266 height 15
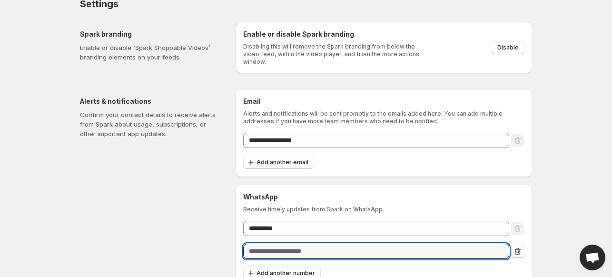
scroll to position [21, 0]
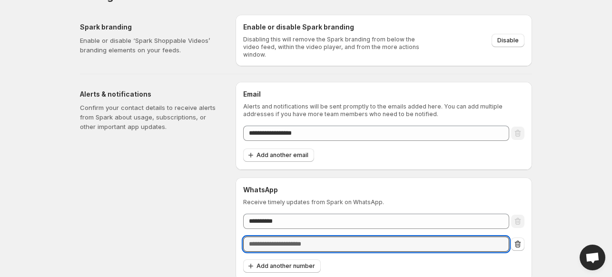
click at [548, 100] on body "**********" at bounding box center [306, 117] width 612 height 277
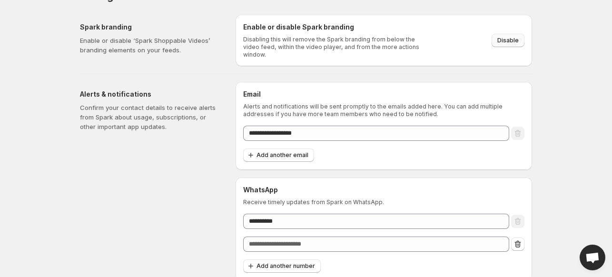
click at [504, 37] on span "Disable" at bounding box center [508, 41] width 21 height 8
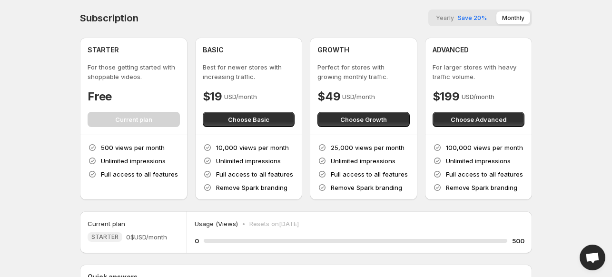
click at [517, 26] on div "Yearly Save 20% Monthly" at bounding box center [481, 18] width 104 height 17
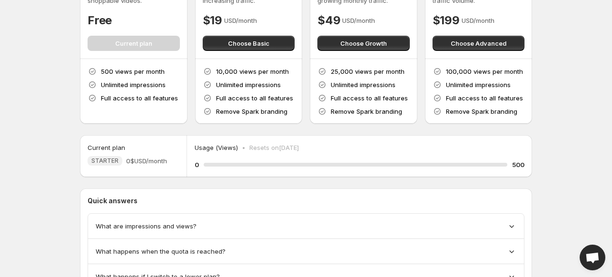
scroll to position [123, 0]
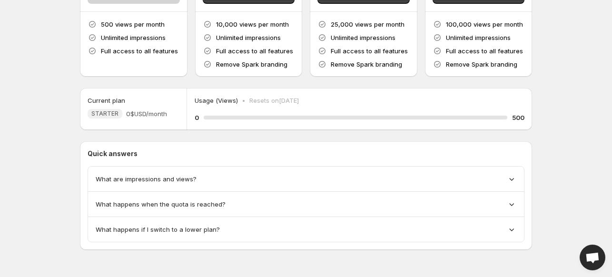
click at [496, 181] on div "What are impressions and views?" at bounding box center [306, 179] width 421 height 10
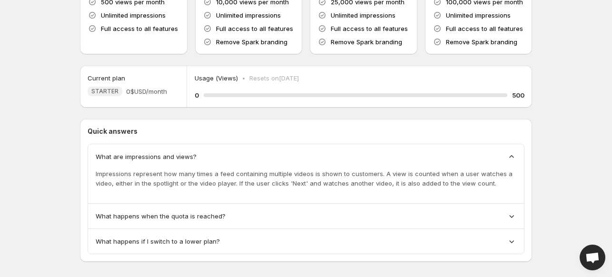
scroll to position [158, 0]
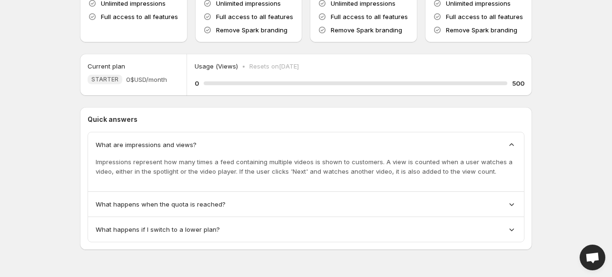
click at [420, 202] on div "What happens when the quota is reached?" at bounding box center [306, 204] width 421 height 10
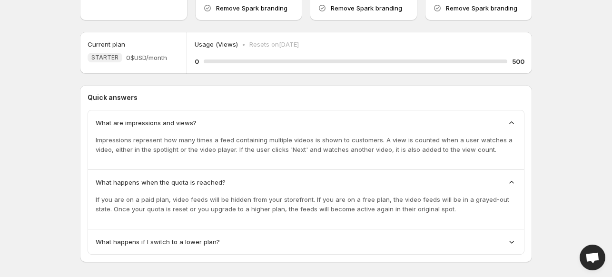
scroll to position [192, 0]
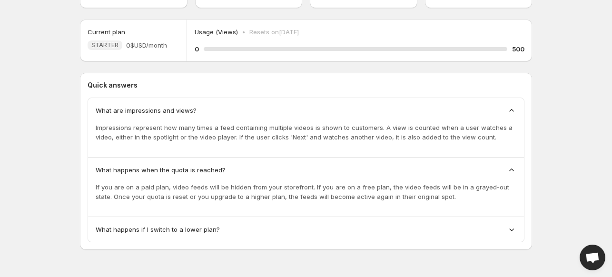
click at [318, 228] on div "What happens if I switch to a lower plan?" at bounding box center [306, 230] width 421 height 10
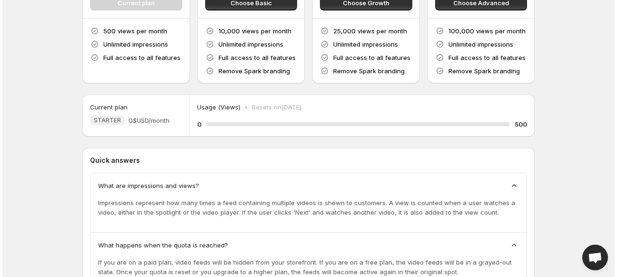
scroll to position [0, 0]
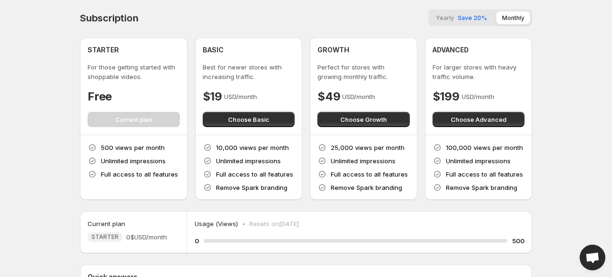
drag, startPoint x: 559, startPoint y: 21, endPoint x: 529, endPoint y: 33, distance: 32.5
click at [554, 24] on body "Home Feeds Videos Subscription Settings Subscription Yearly Save 20% Monthly ST…" at bounding box center [306, 138] width 612 height 277
drag, startPoint x: 463, startPoint y: 26, endPoint x: 499, endPoint y: 20, distance: 37.1
click at [471, 25] on div "Yearly Save 20% Monthly" at bounding box center [481, 18] width 104 height 17
click at [449, 21] on button "Yearly Save 20%" at bounding box center [461, 17] width 62 height 13
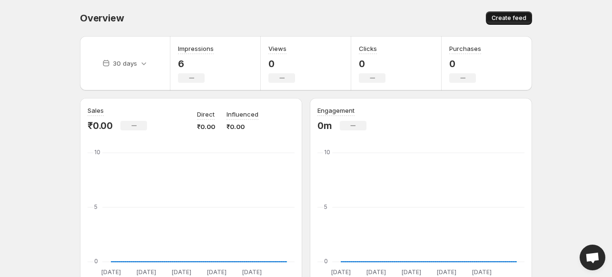
click at [514, 23] on button "Create feed" at bounding box center [509, 17] width 46 height 13
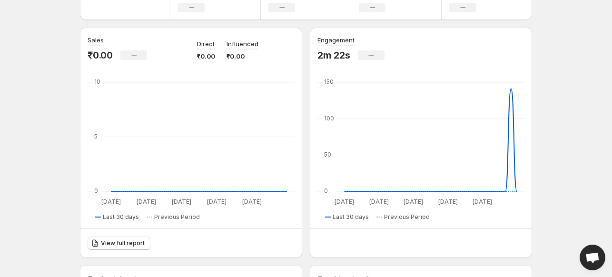
scroll to position [309, 0]
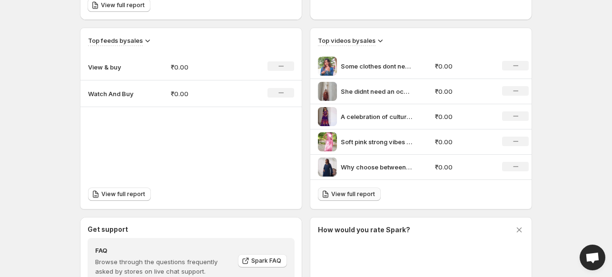
click at [350, 195] on span "View full report" at bounding box center [353, 194] width 44 height 8
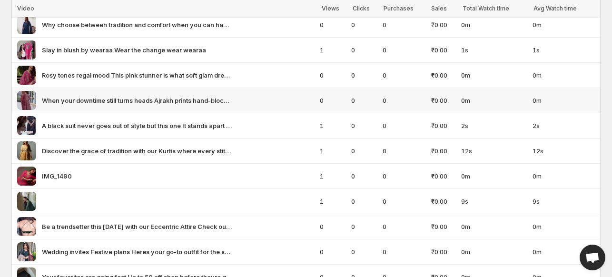
scroll to position [238, 0]
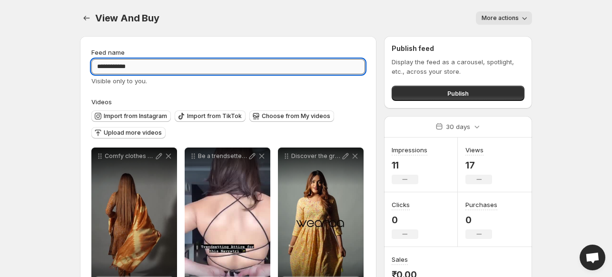
click at [100, 66] on input "**********" at bounding box center [228, 66] width 274 height 15
type input "**********"
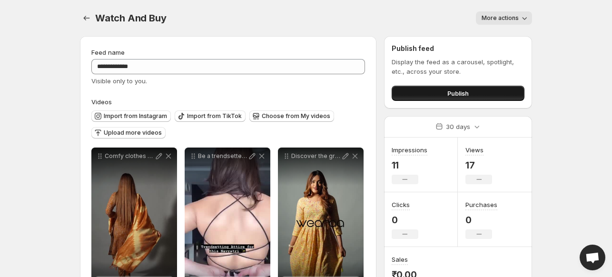
click at [493, 91] on button "Publish" at bounding box center [458, 93] width 133 height 15
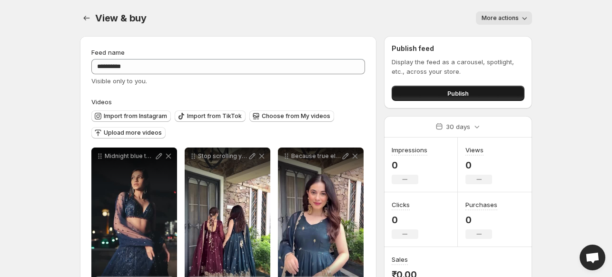
click at [461, 92] on span "Publish" at bounding box center [458, 94] width 21 height 10
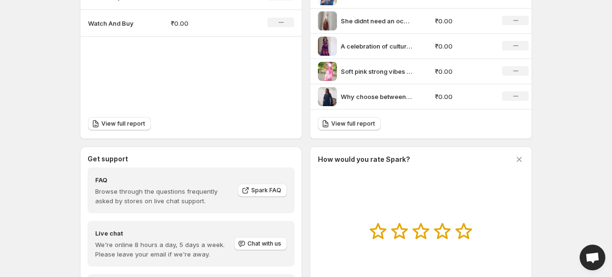
scroll to position [451, 0]
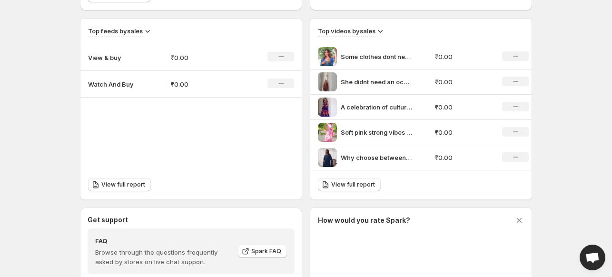
scroll to position [213, 0]
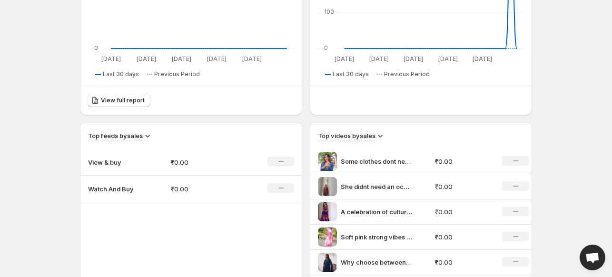
click at [276, 161] on div "No change" at bounding box center [281, 162] width 27 height 10
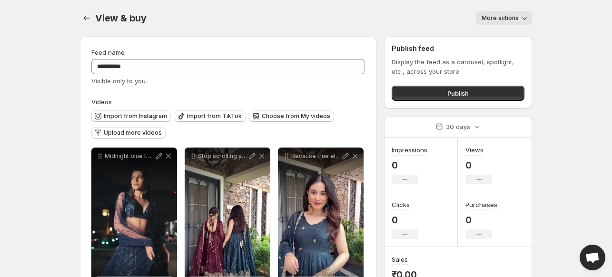
click at [486, 20] on span "More actions" at bounding box center [500, 18] width 37 height 8
click at [389, 33] on div "View & buy. This page is ready View & buy More actions More actions More actions" at bounding box center [306, 18] width 452 height 36
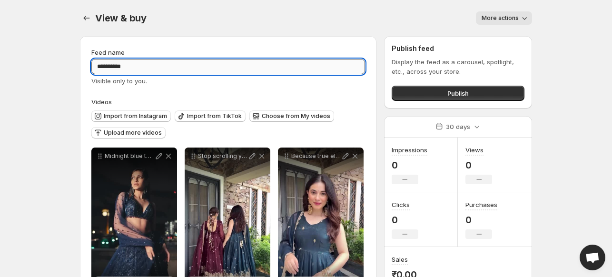
click at [288, 70] on input "**********" at bounding box center [228, 66] width 274 height 15
click at [321, 24] on div "View & buy. This page is ready View & buy More actions More actions More actions" at bounding box center [306, 18] width 452 height 36
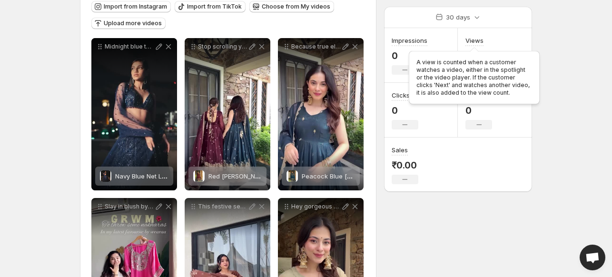
scroll to position [95, 0]
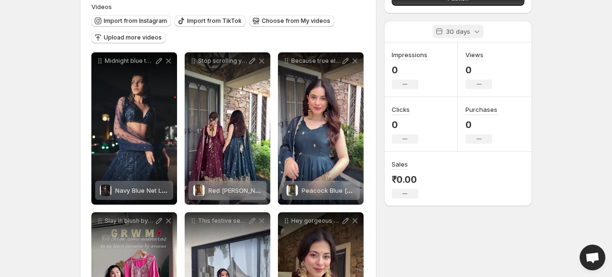
click at [470, 33] on div "30 days" at bounding box center [458, 31] width 51 height 13
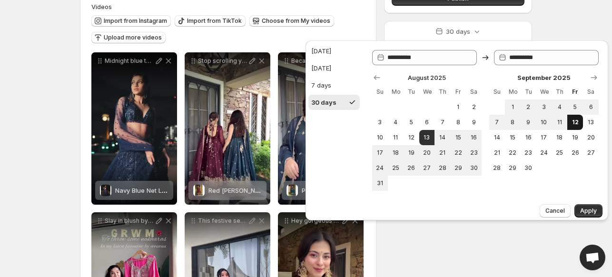
click at [579, 121] on button "12" at bounding box center [576, 122] width 16 height 15
type input "**********"
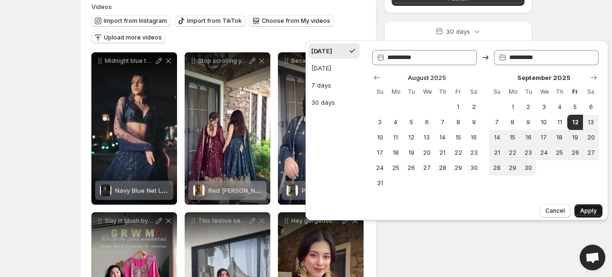
click at [591, 207] on span "Apply" at bounding box center [588, 211] width 17 height 8
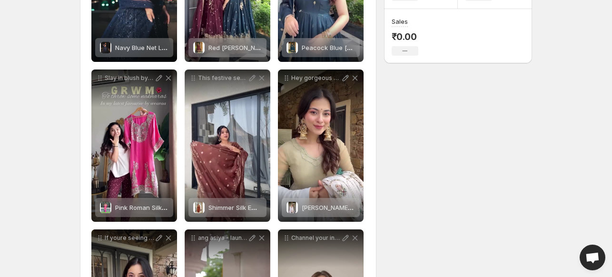
scroll to position [0, 0]
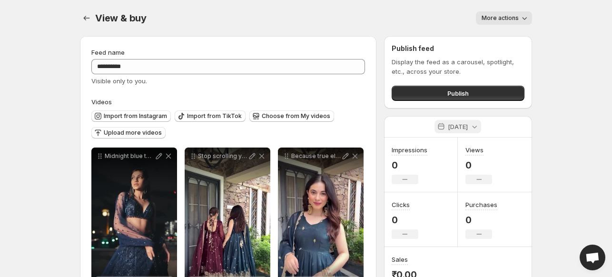
click at [459, 123] on p "[DATE]" at bounding box center [458, 127] width 20 height 10
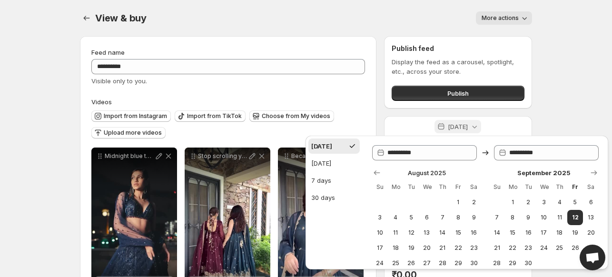
click at [459, 123] on p "[DATE]" at bounding box center [458, 127] width 20 height 10
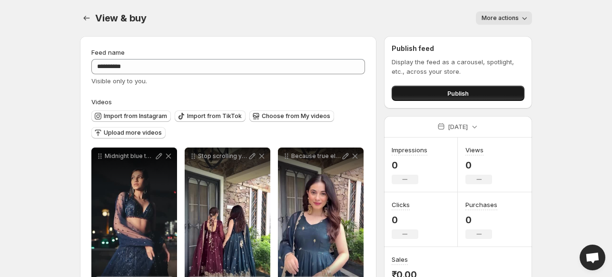
click at [454, 89] on span "Publish" at bounding box center [458, 94] width 21 height 10
